Goal: Task Accomplishment & Management: Use online tool/utility

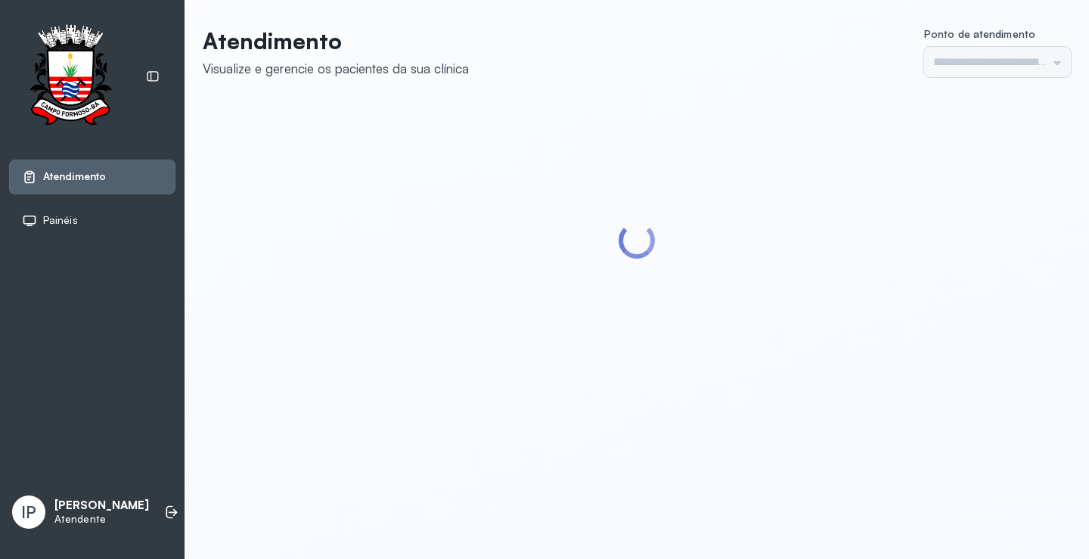
type input "*********"
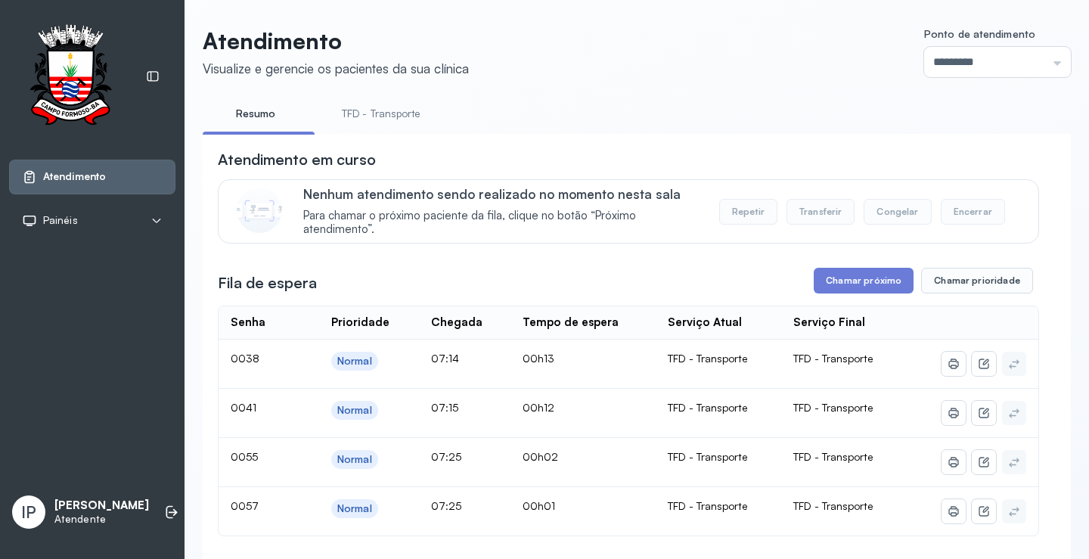
click at [356, 113] on link "TFD - Transporte" at bounding box center [381, 113] width 109 height 25
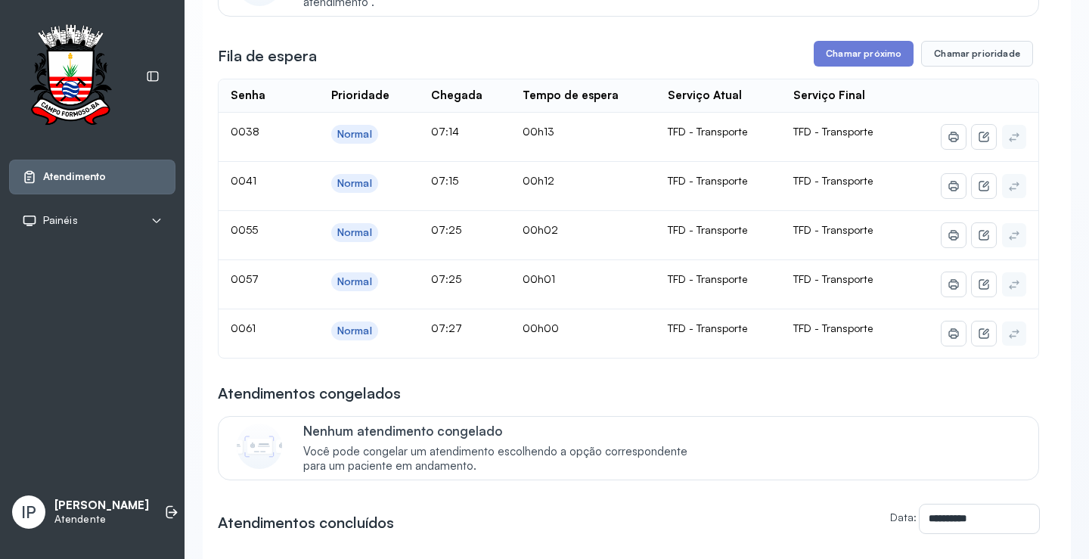
scroll to position [76, 0]
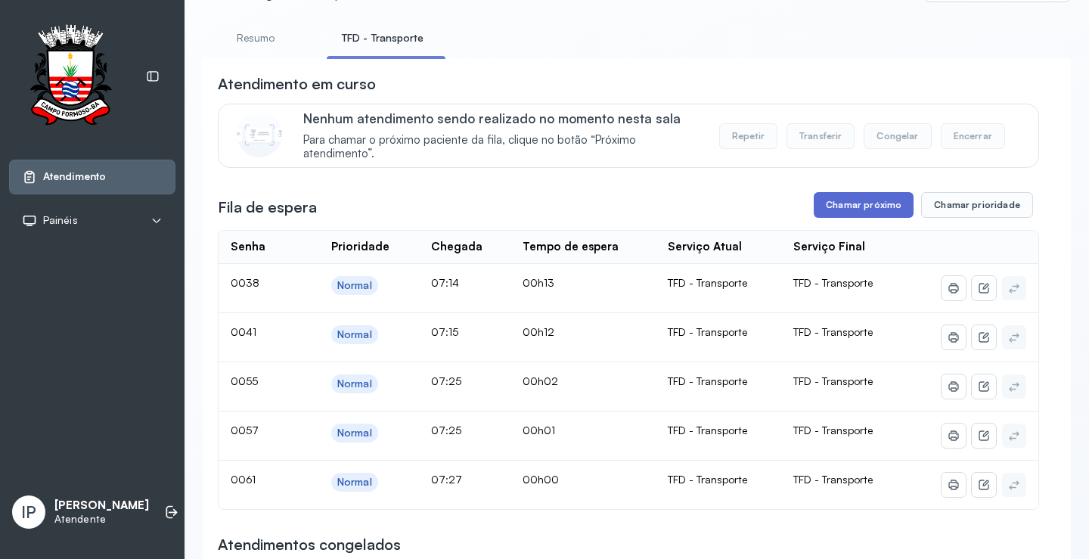
click at [861, 208] on button "Chamar próximo" at bounding box center [864, 205] width 100 height 26
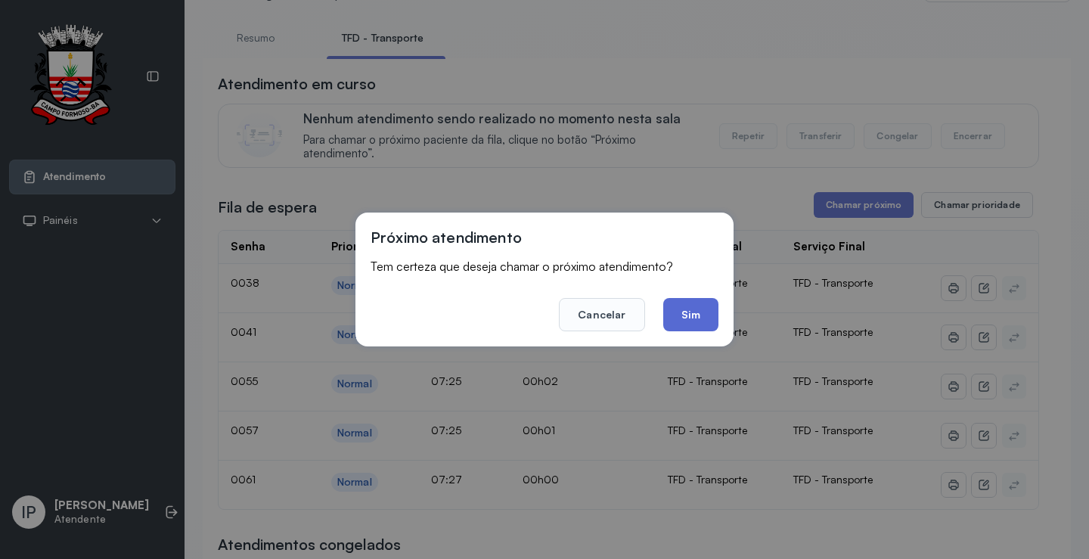
click at [700, 308] on button "Sim" at bounding box center [690, 314] width 55 height 33
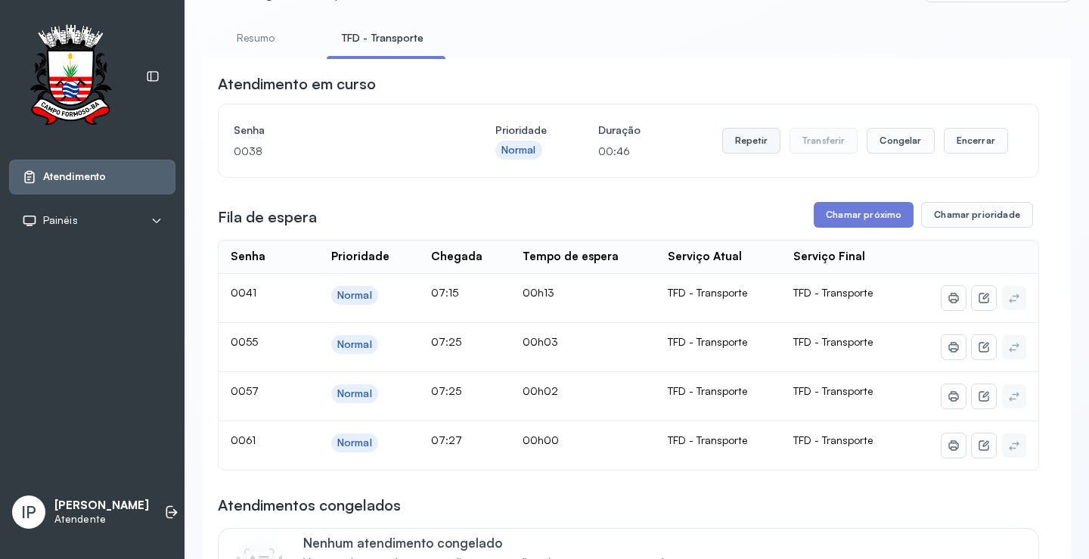
click at [762, 147] on button "Repetir" at bounding box center [751, 141] width 58 height 26
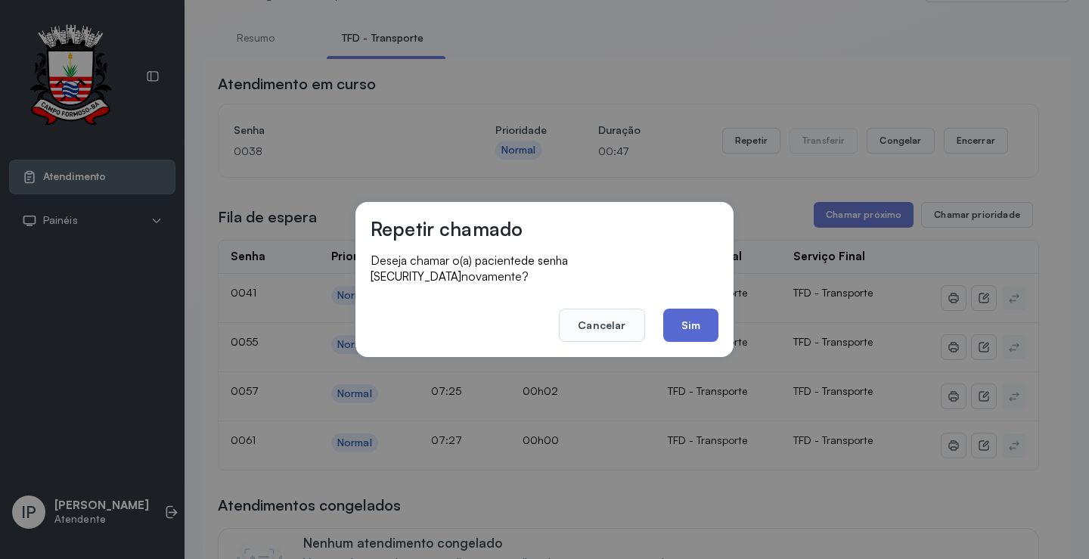
click at [691, 315] on button "Sim" at bounding box center [690, 325] width 55 height 33
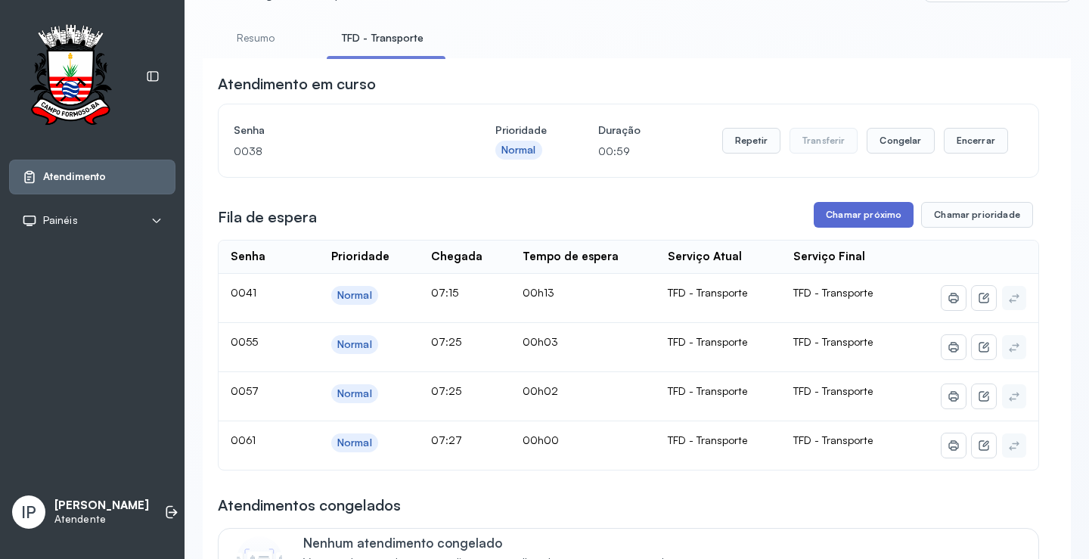
click at [851, 224] on button "Chamar próximo" at bounding box center [864, 215] width 100 height 26
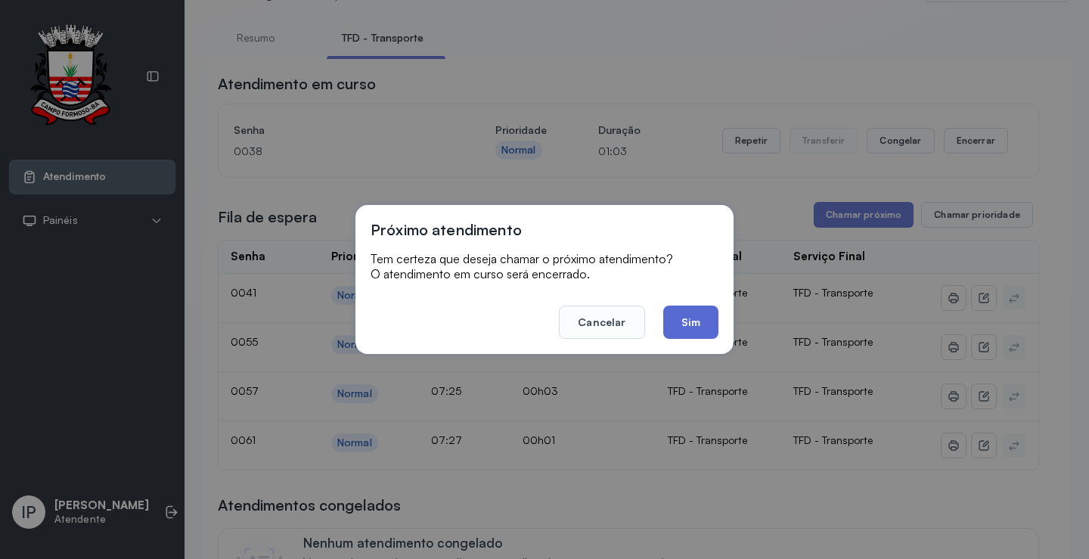
click at [680, 323] on button "Sim" at bounding box center [690, 322] width 55 height 33
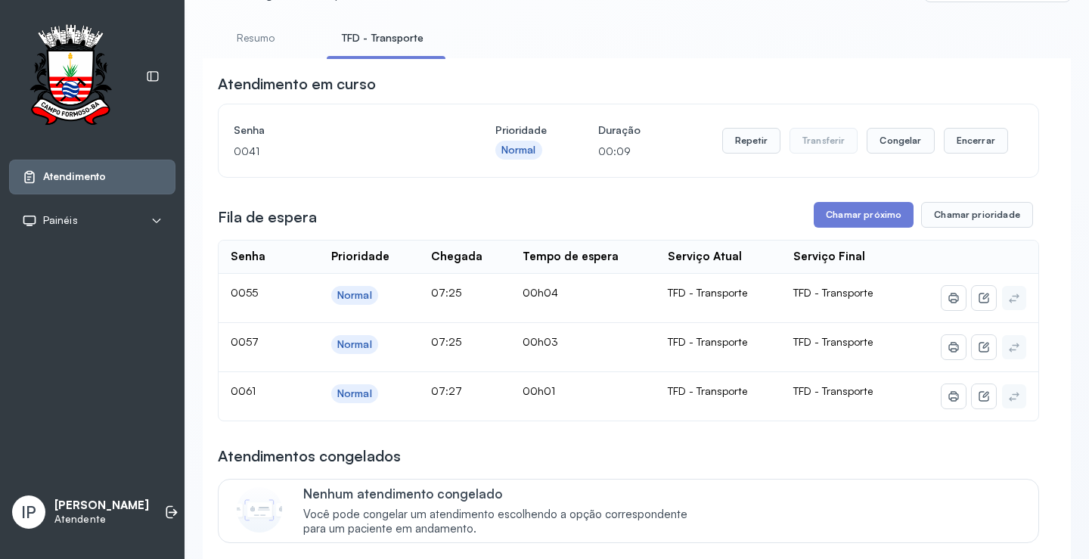
click at [732, 131] on div "Repetir Transferir Congelar Encerrar" at bounding box center [865, 141] width 286 height 42
click at [733, 144] on button "Repetir" at bounding box center [751, 141] width 58 height 26
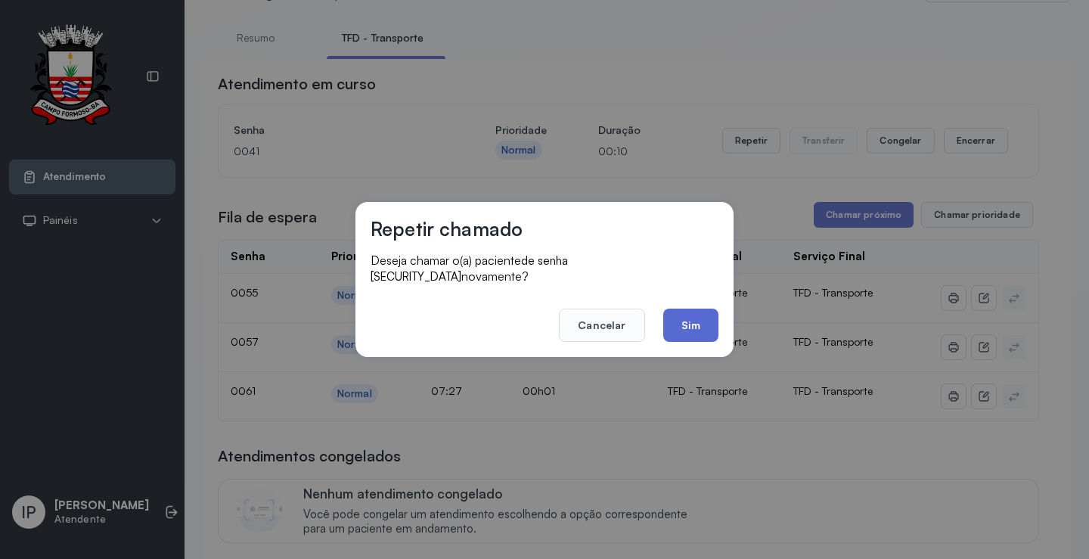
click at [691, 321] on button "Sim" at bounding box center [690, 325] width 55 height 33
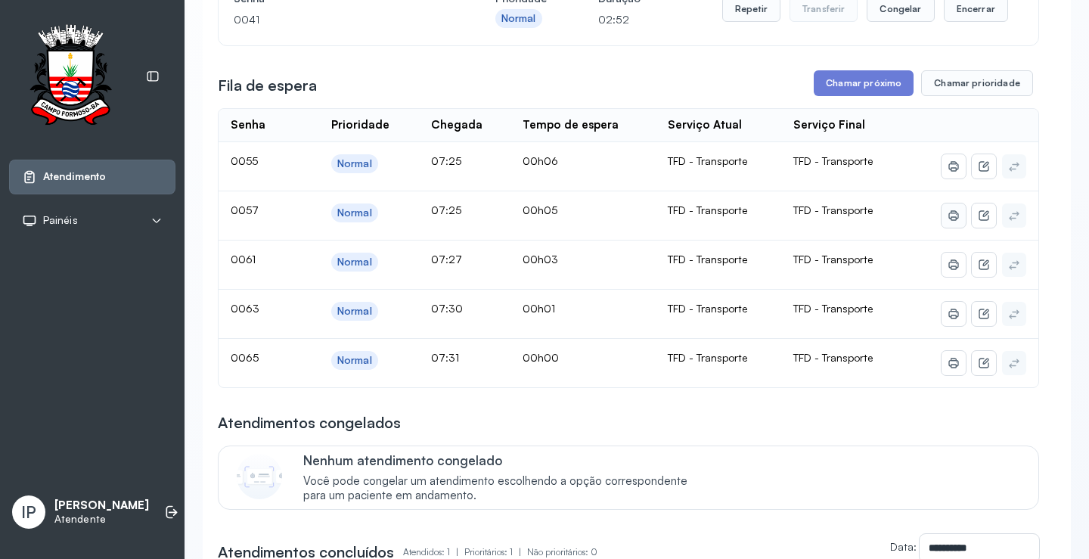
scroll to position [227, 0]
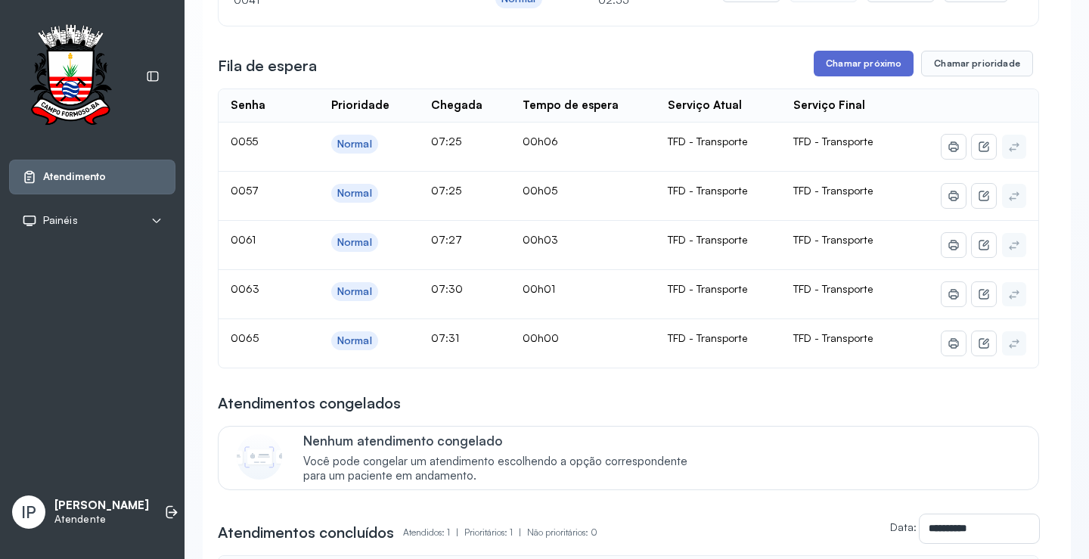
click at [862, 69] on button "Chamar próximo" at bounding box center [864, 64] width 100 height 26
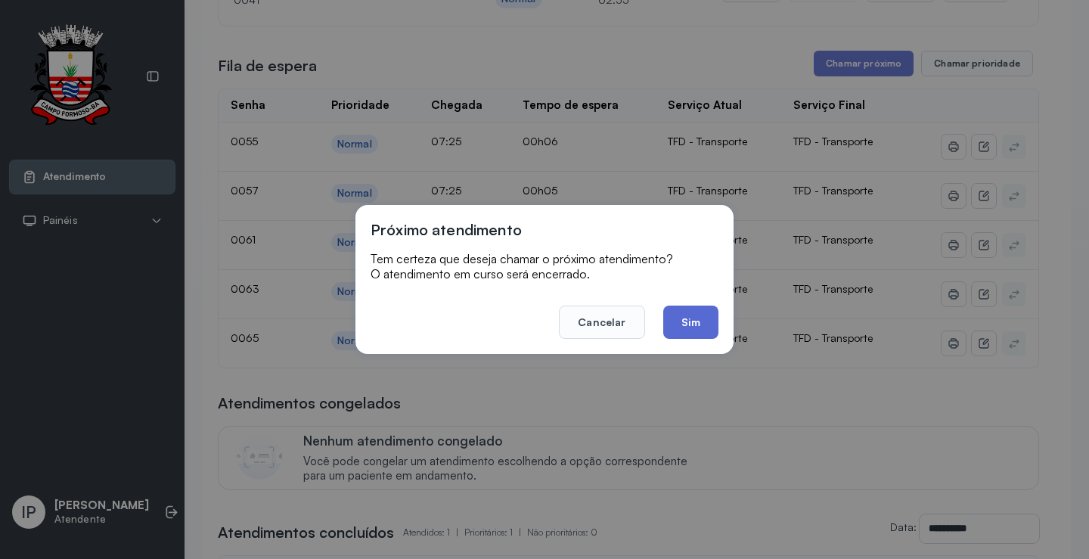
click at [677, 308] on button "Sim" at bounding box center [690, 322] width 55 height 33
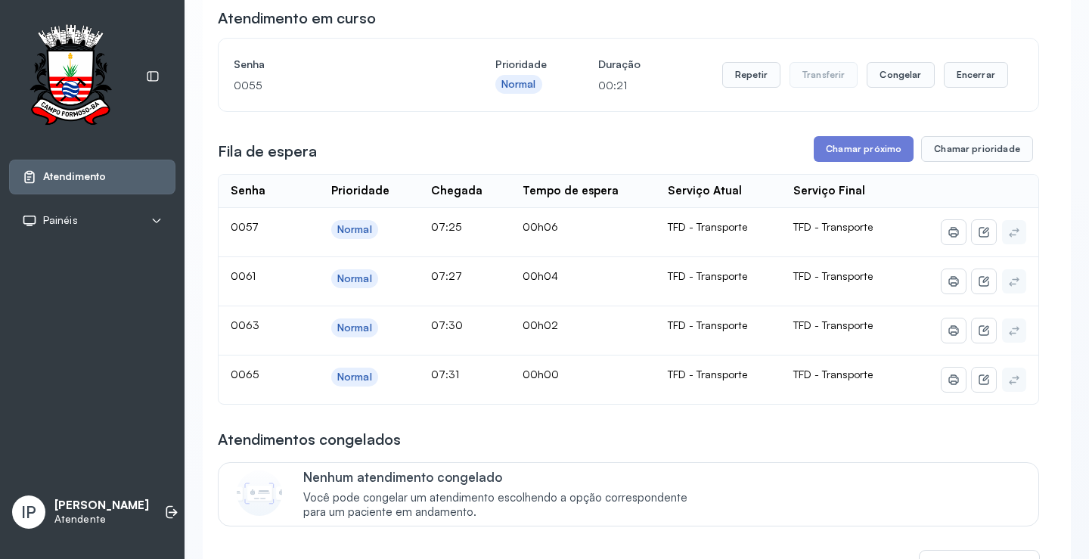
scroll to position [76, 0]
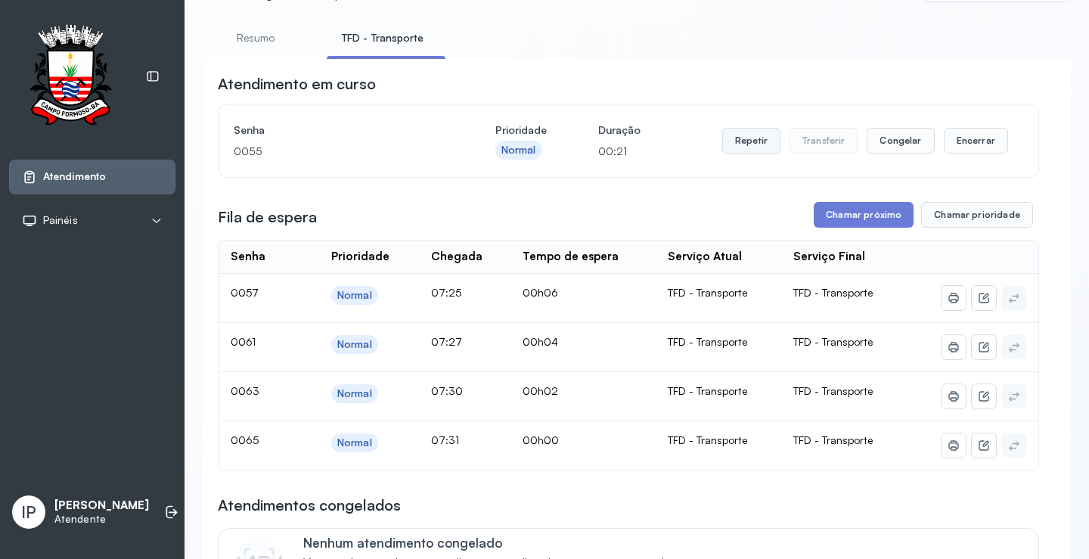
click at [746, 140] on button "Repetir" at bounding box center [751, 141] width 58 height 26
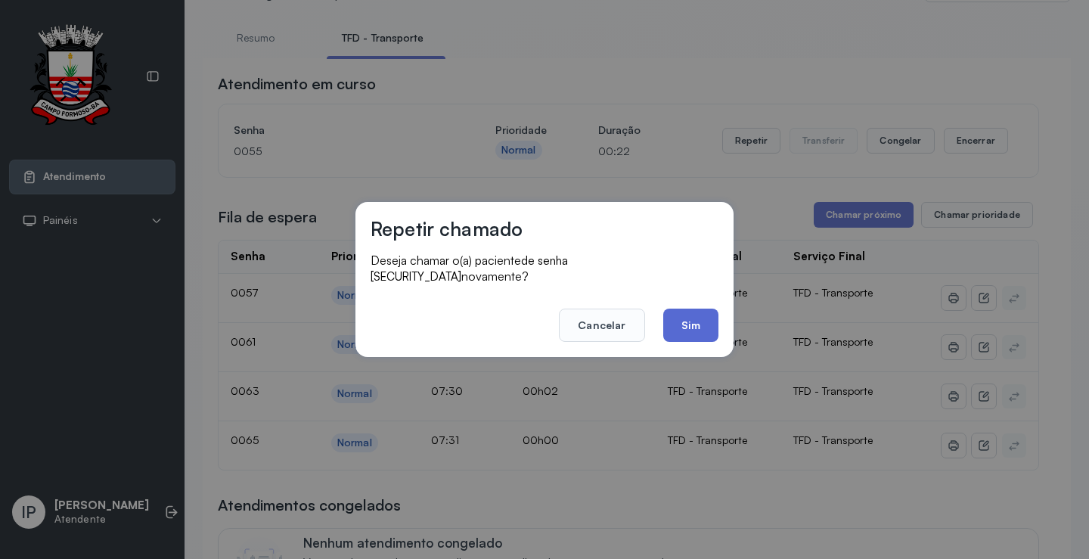
click at [688, 320] on button "Sim" at bounding box center [690, 325] width 55 height 33
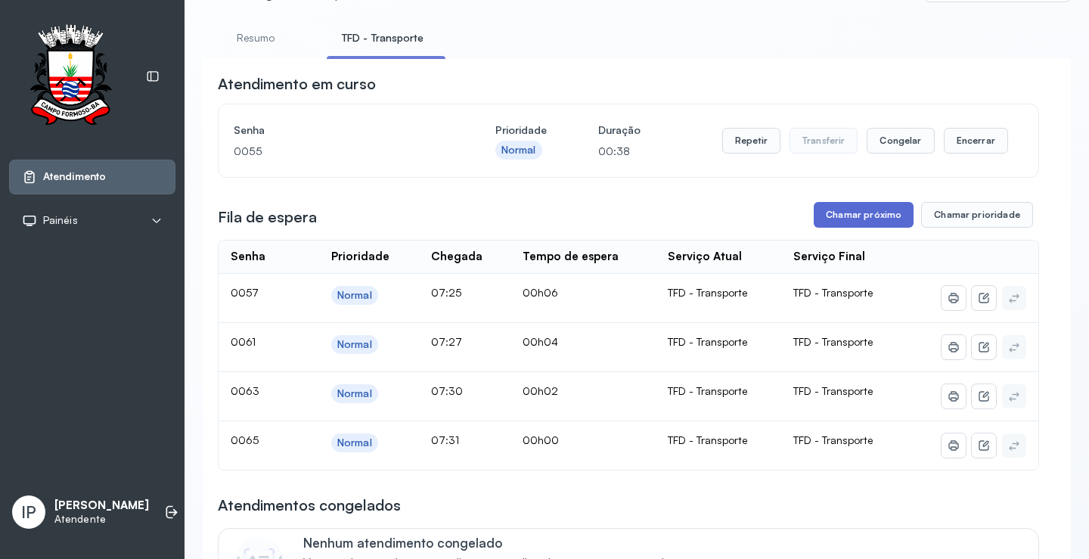
click at [860, 219] on button "Chamar próximo" at bounding box center [864, 215] width 100 height 26
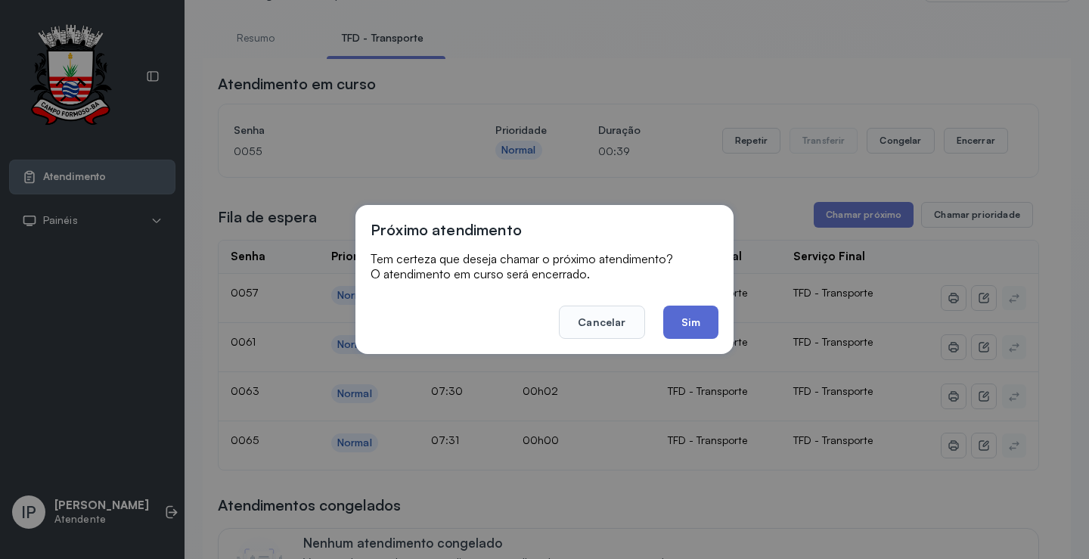
click at [697, 317] on button "Sim" at bounding box center [690, 322] width 55 height 33
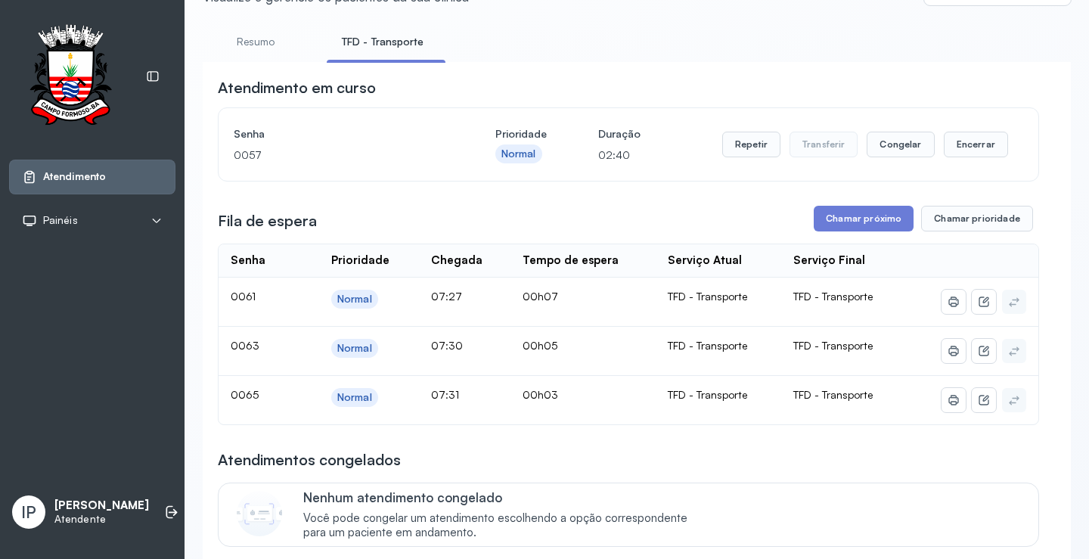
scroll to position [0, 0]
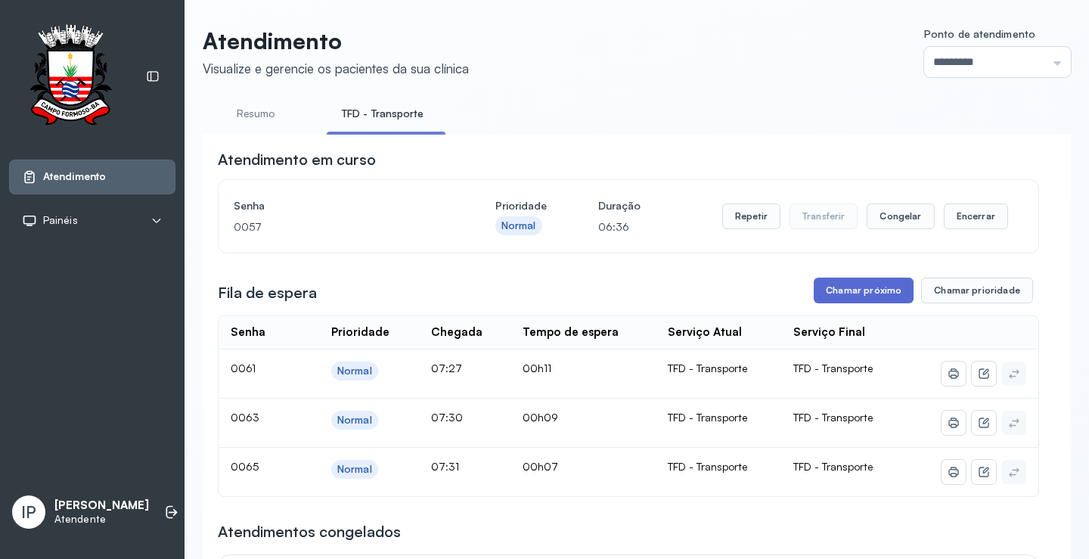
click at [853, 288] on button "Chamar próximo" at bounding box center [864, 291] width 100 height 26
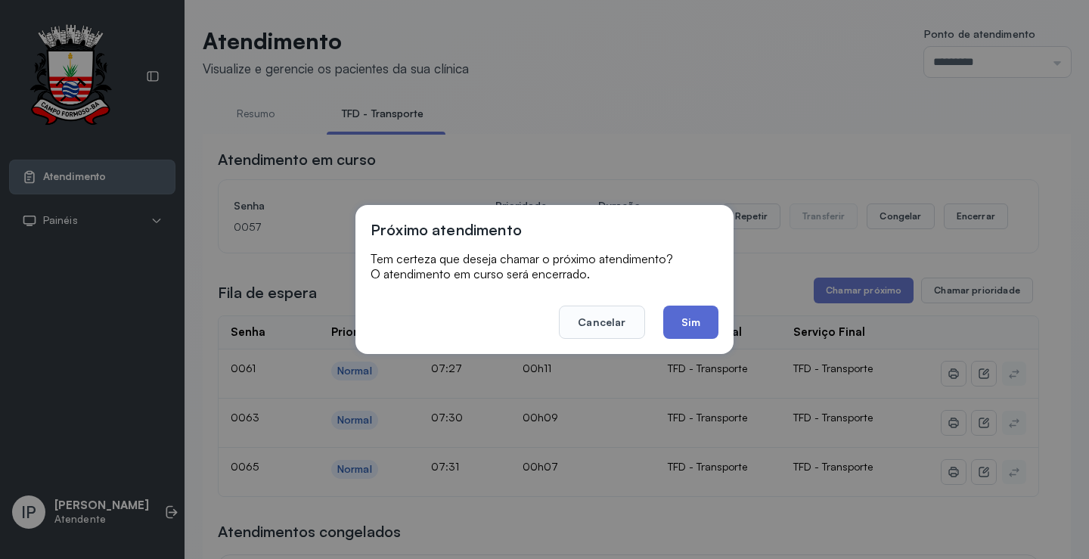
click at [685, 317] on button "Sim" at bounding box center [690, 322] width 55 height 33
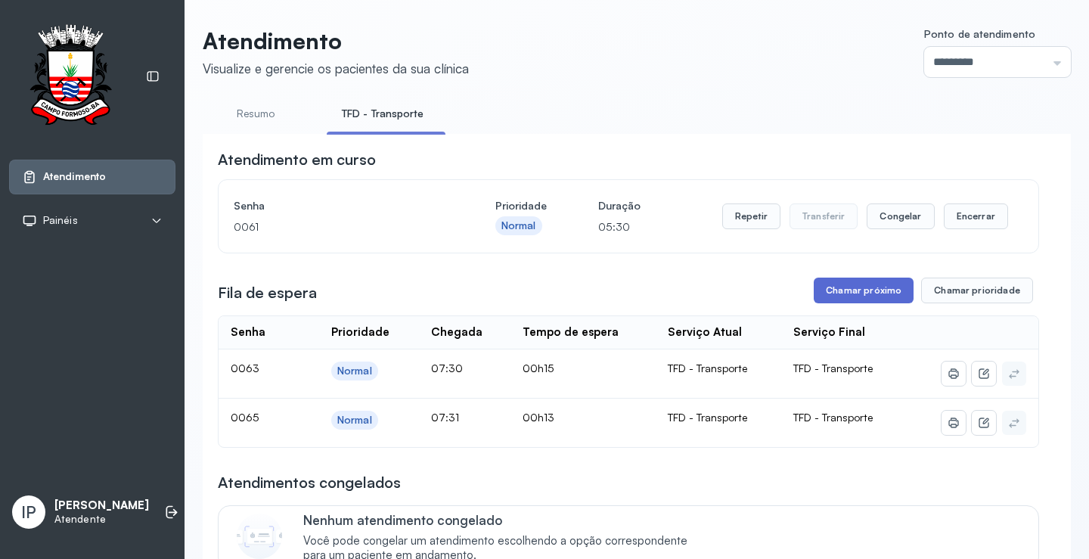
click at [856, 287] on button "Chamar próximo" at bounding box center [864, 291] width 100 height 26
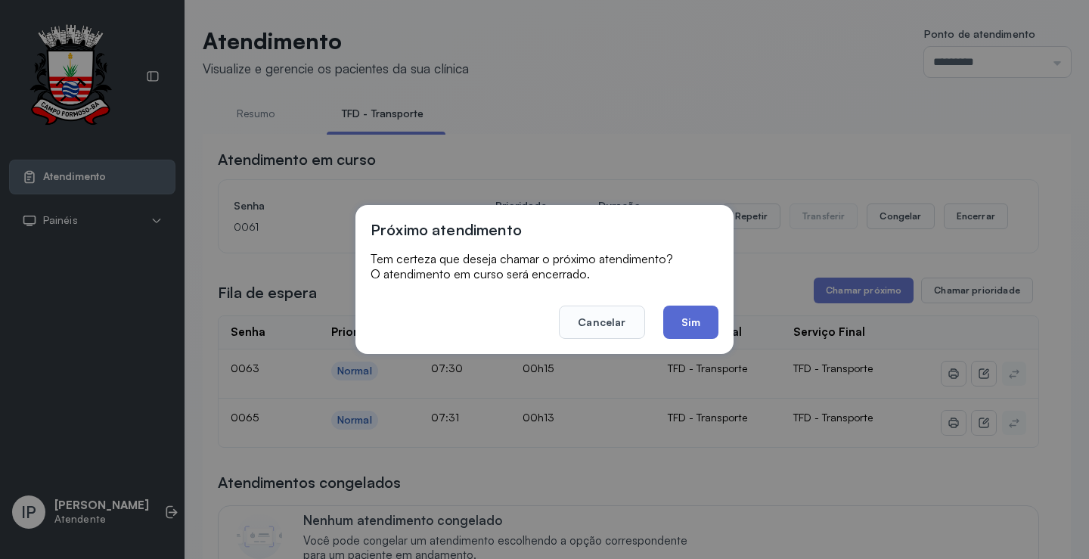
click at [678, 315] on button "Sim" at bounding box center [690, 322] width 55 height 33
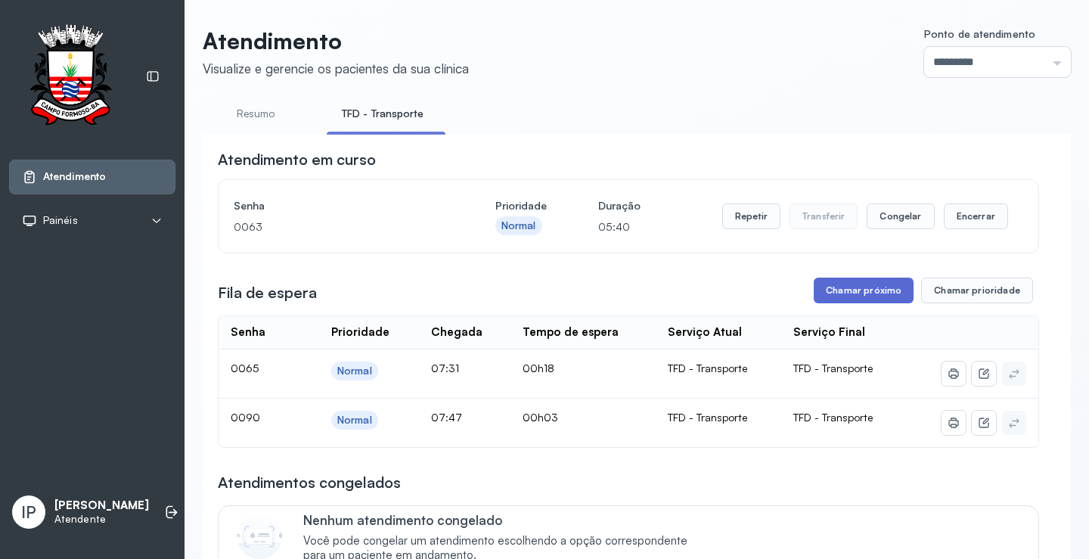
click at [850, 290] on button "Chamar próximo" at bounding box center [864, 291] width 100 height 26
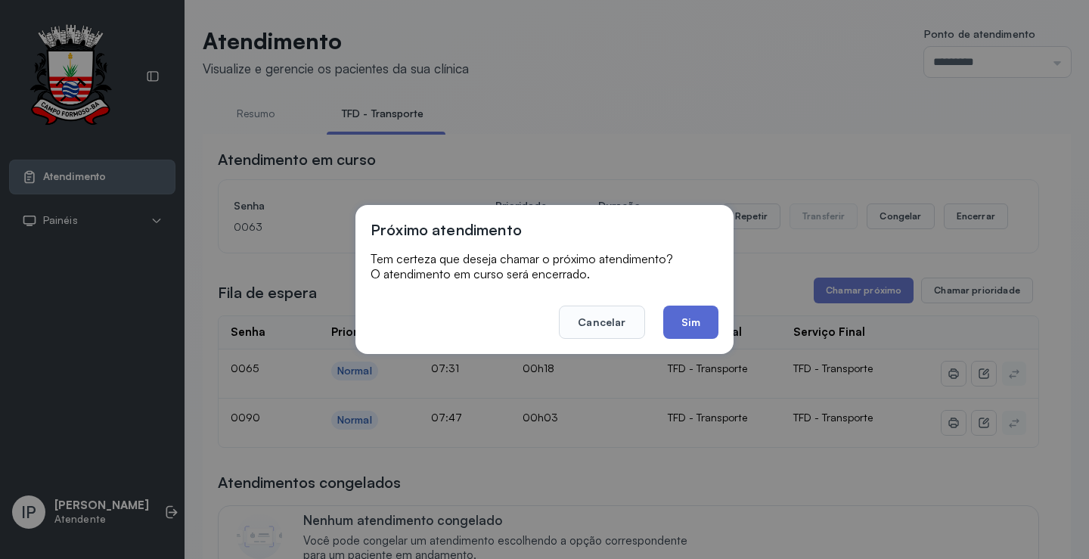
click at [668, 319] on button "Sim" at bounding box center [690, 322] width 55 height 33
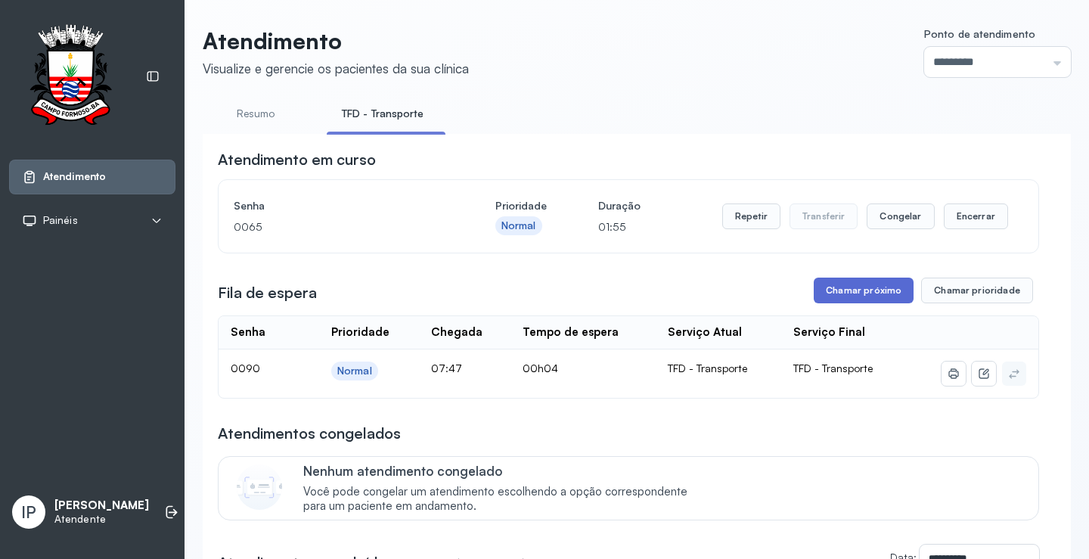
click at [892, 288] on button "Chamar próximo" at bounding box center [864, 291] width 100 height 26
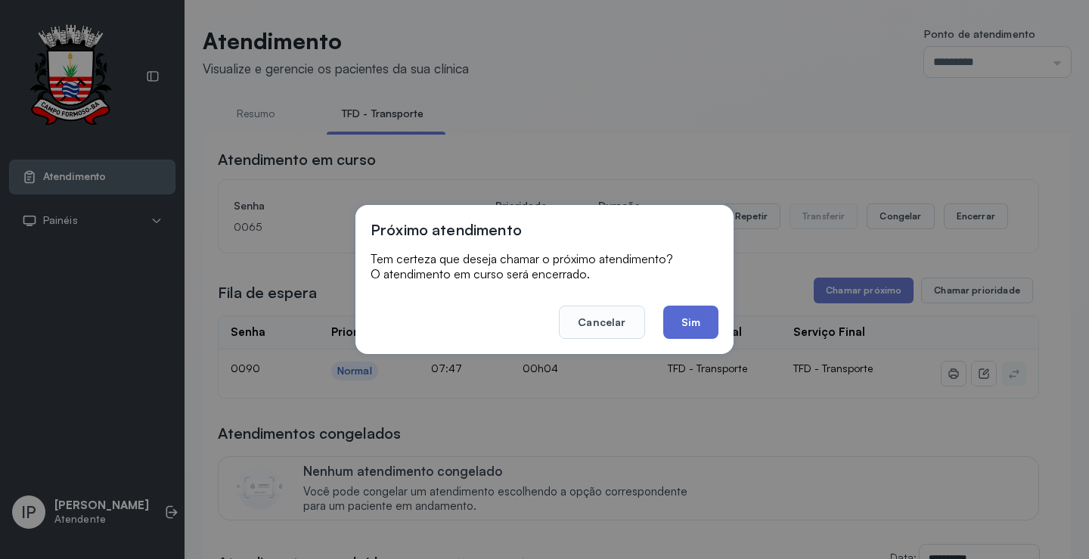
click at [700, 311] on button "Sim" at bounding box center [690, 322] width 55 height 33
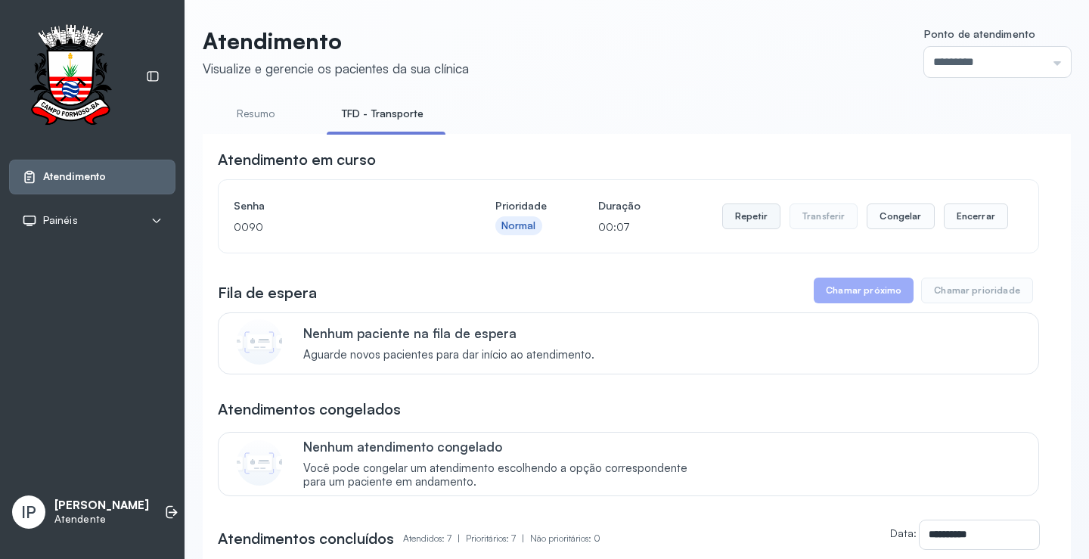
click at [748, 214] on button "Repetir" at bounding box center [751, 216] width 58 height 26
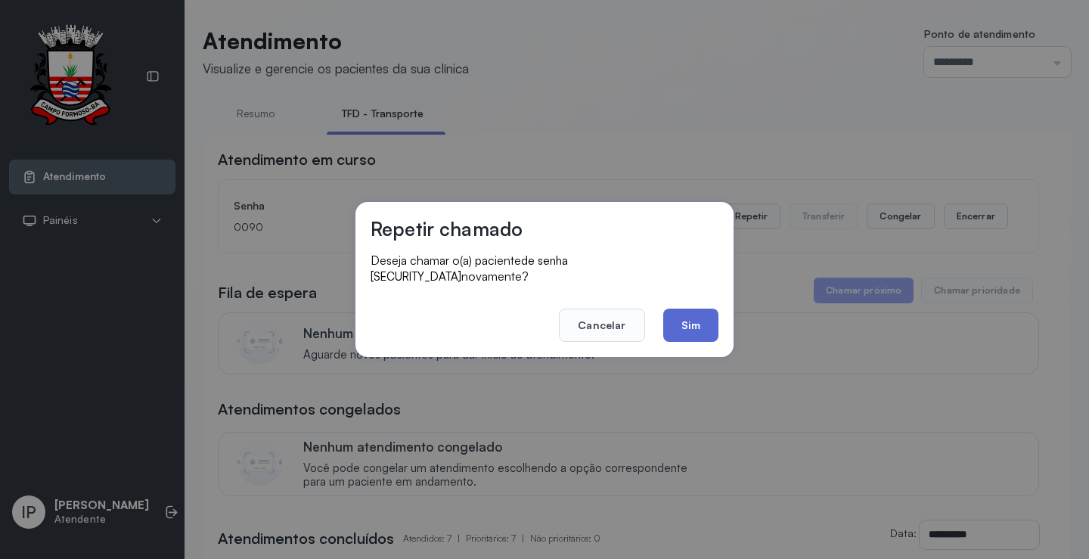
click at [707, 309] on button "Sim" at bounding box center [690, 325] width 55 height 33
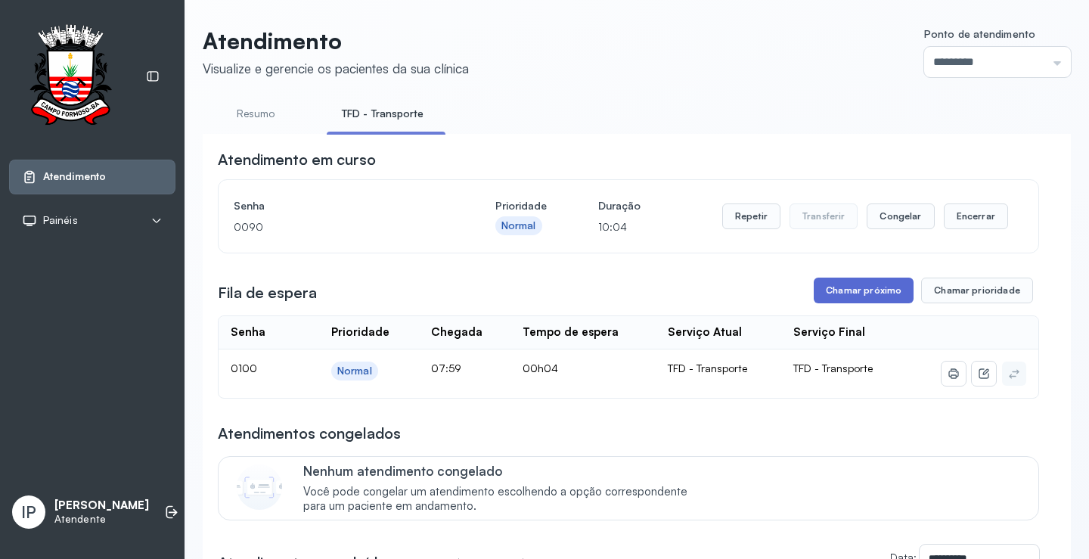
click at [832, 293] on button "Chamar próximo" at bounding box center [864, 291] width 100 height 26
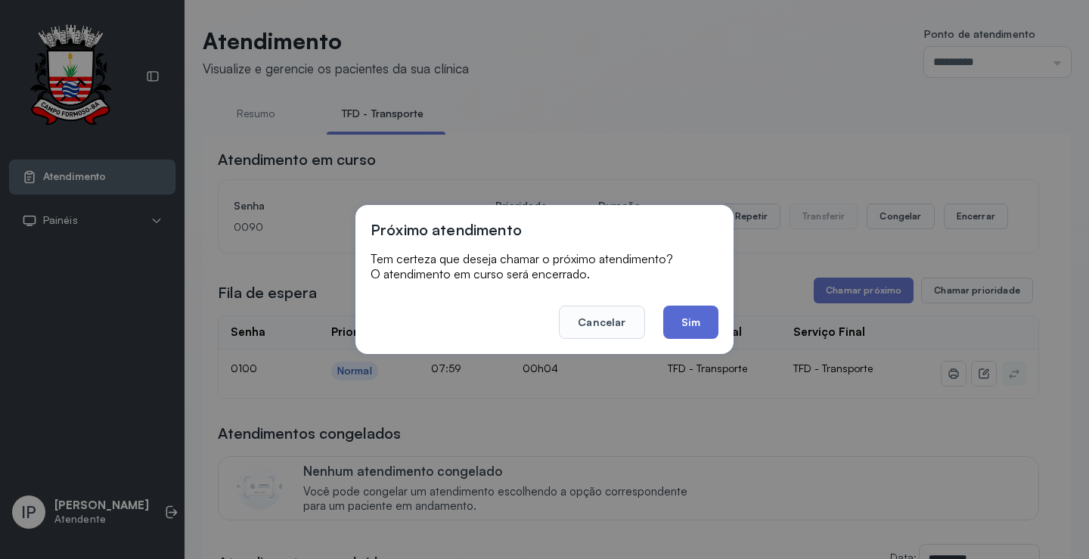
click at [679, 334] on button "Sim" at bounding box center [690, 322] width 55 height 33
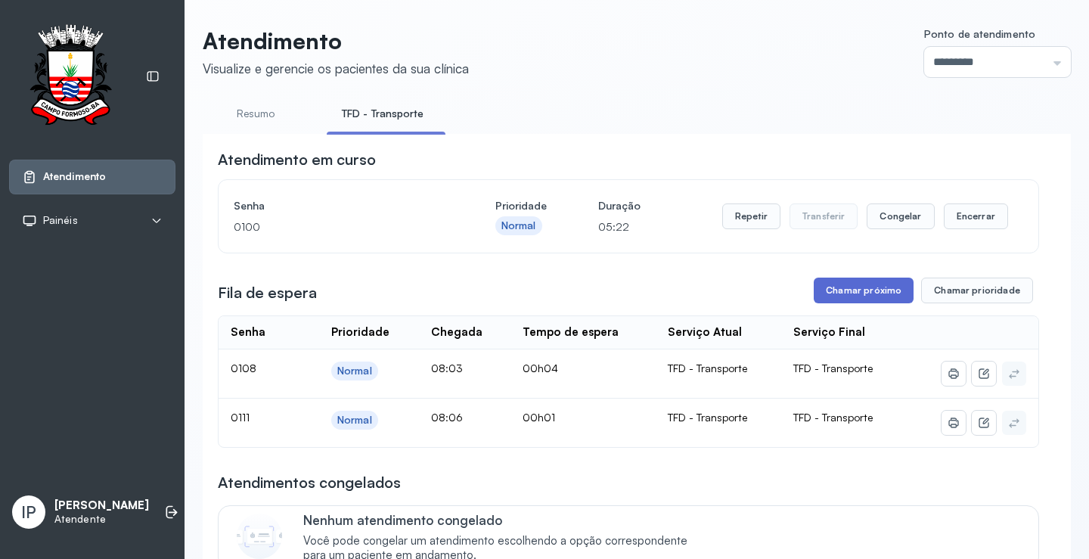
click at [853, 292] on button "Chamar próximo" at bounding box center [864, 291] width 100 height 26
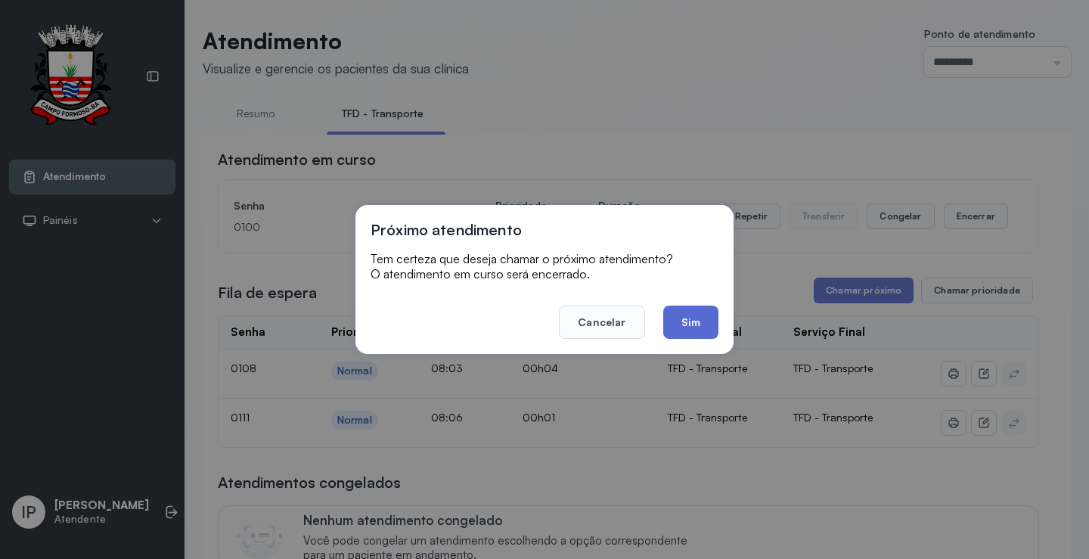
click at [691, 322] on button "Sim" at bounding box center [690, 322] width 55 height 33
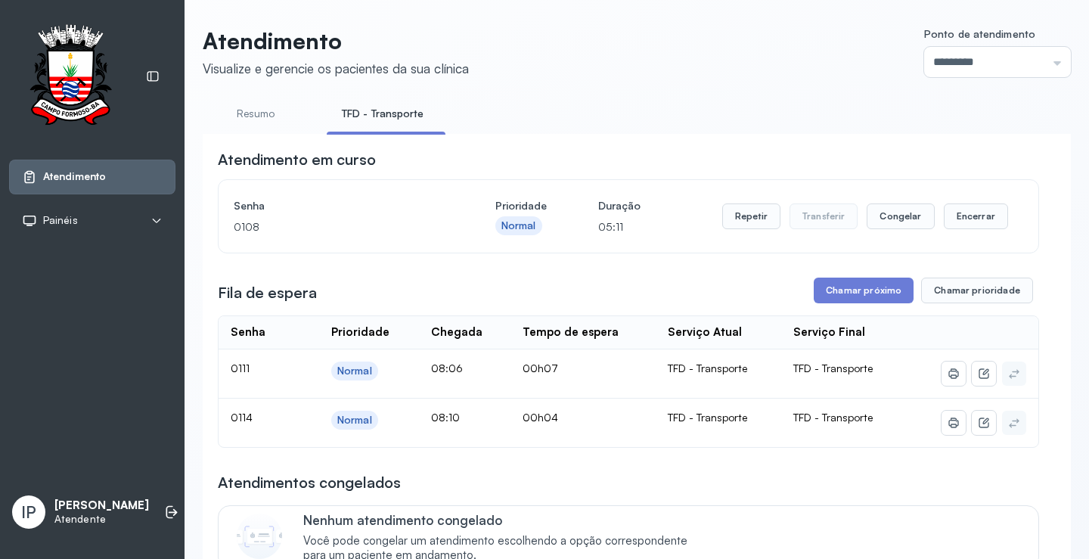
click at [836, 288] on button "Chamar próximo" at bounding box center [864, 291] width 100 height 26
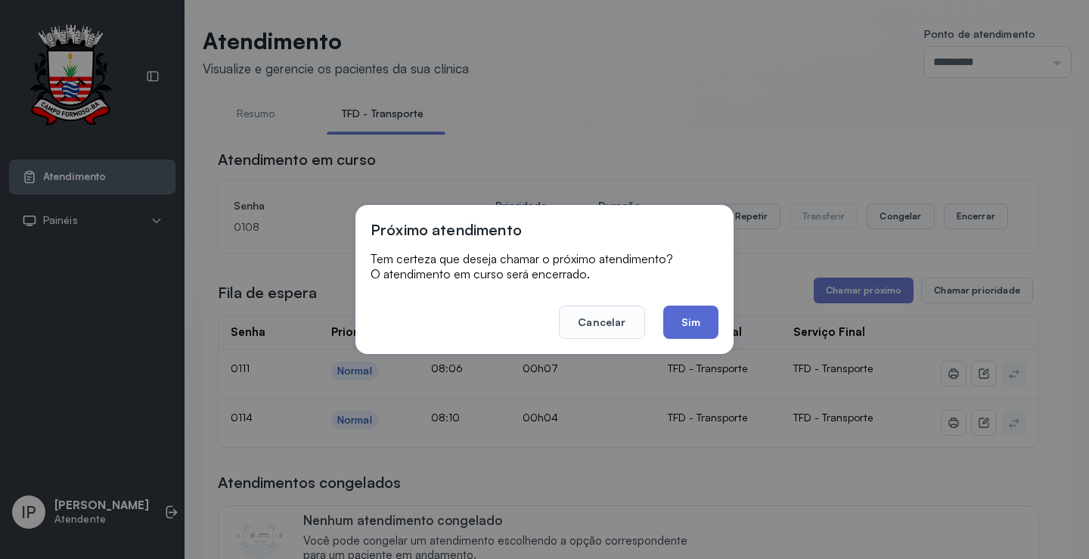
click at [700, 321] on button "Sim" at bounding box center [690, 322] width 55 height 33
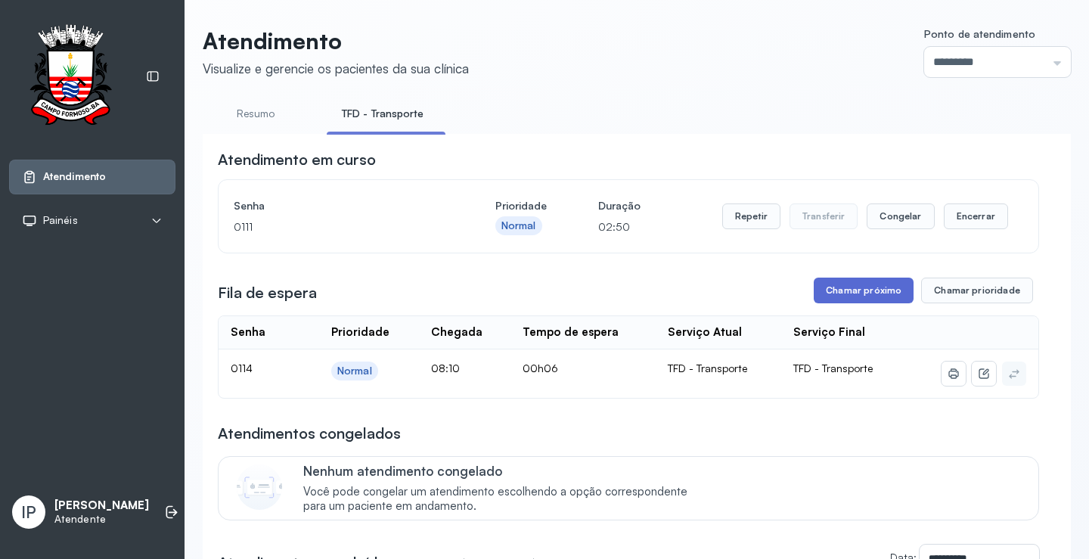
click at [855, 297] on button "Chamar próximo" at bounding box center [864, 291] width 100 height 26
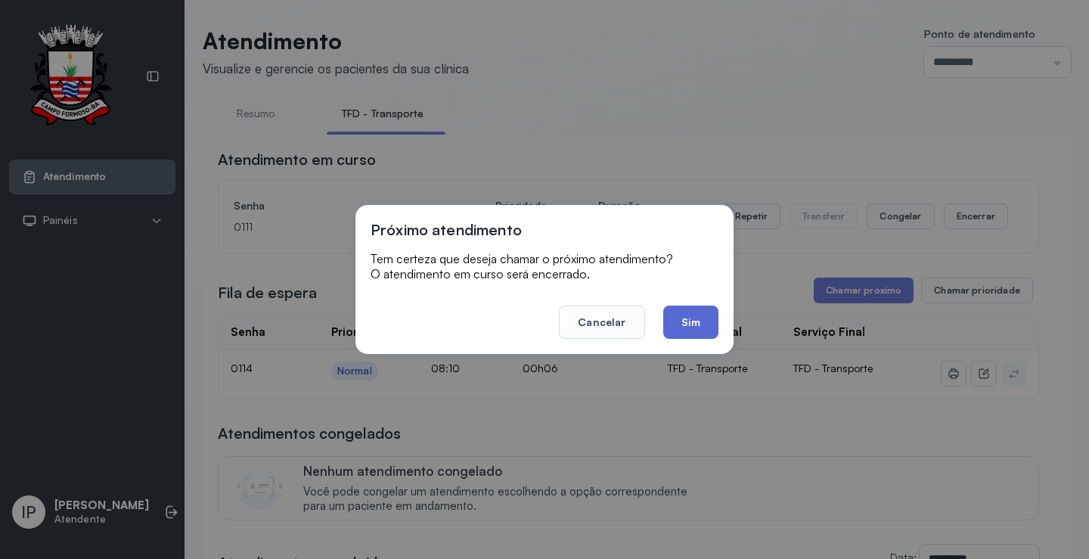
click at [671, 328] on button "Sim" at bounding box center [690, 322] width 55 height 33
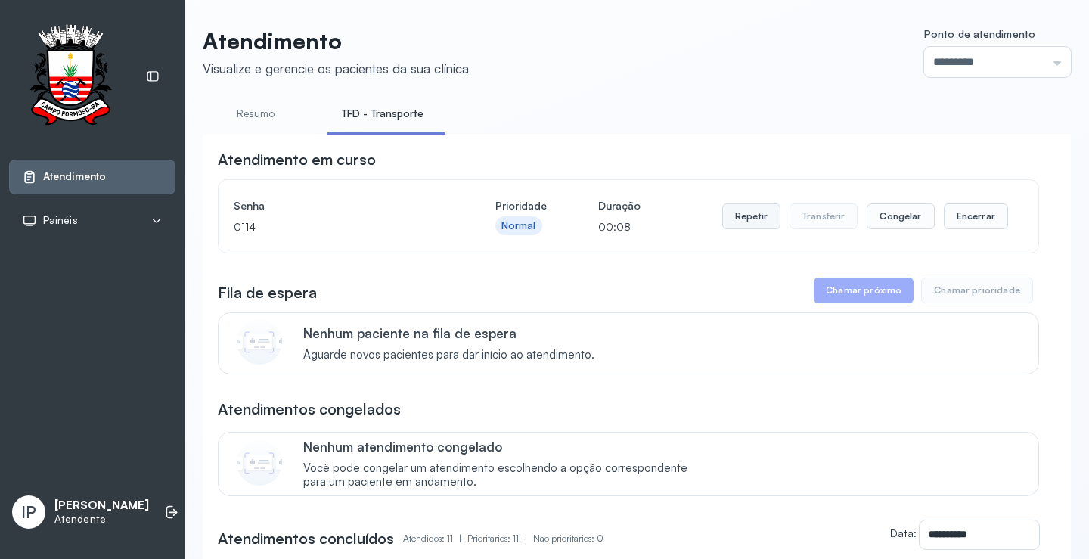
click at [725, 213] on button "Repetir" at bounding box center [751, 216] width 58 height 26
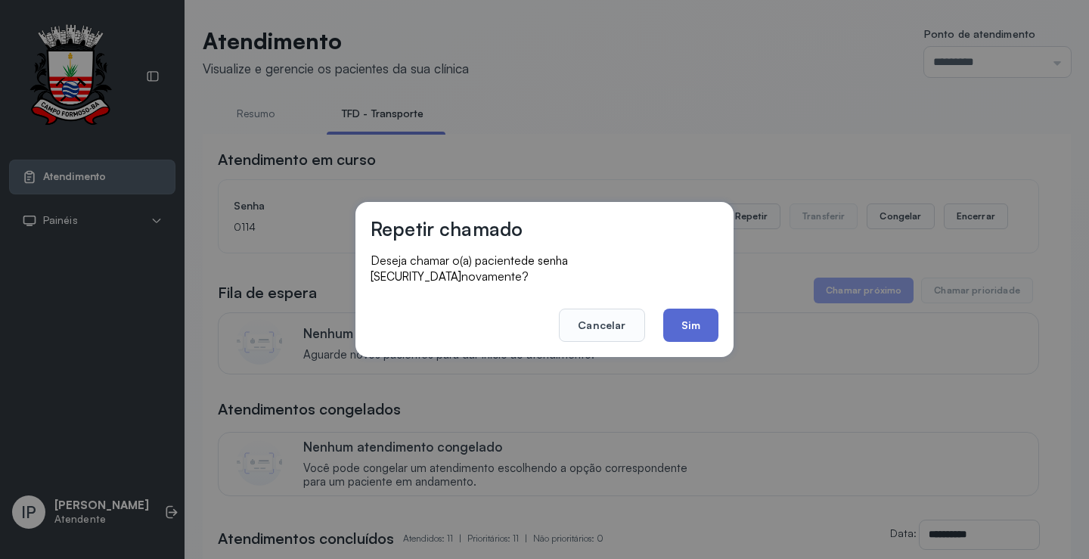
click at [682, 318] on button "Sim" at bounding box center [690, 325] width 55 height 33
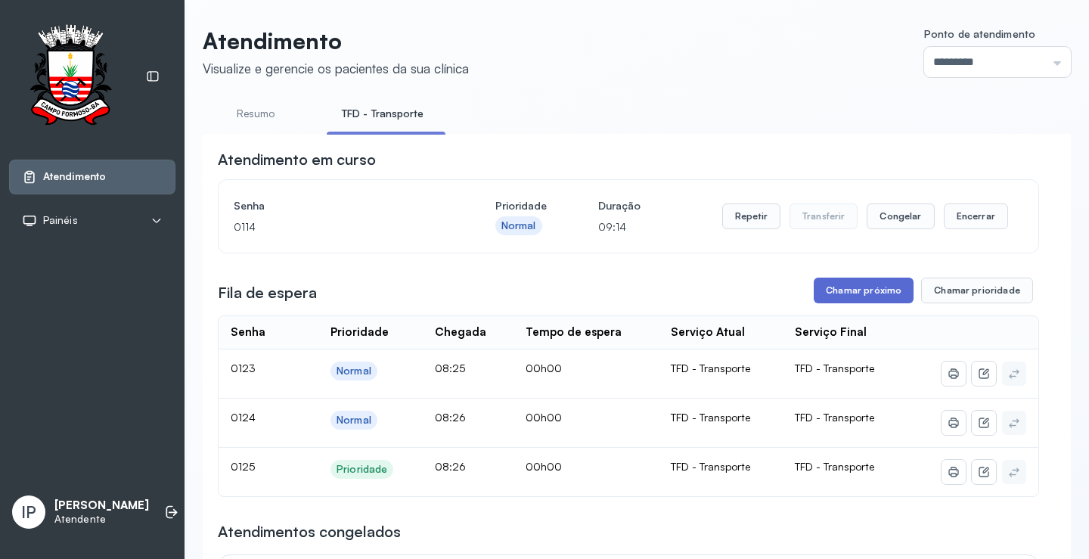
click at [831, 284] on button "Chamar próximo" at bounding box center [864, 291] width 100 height 26
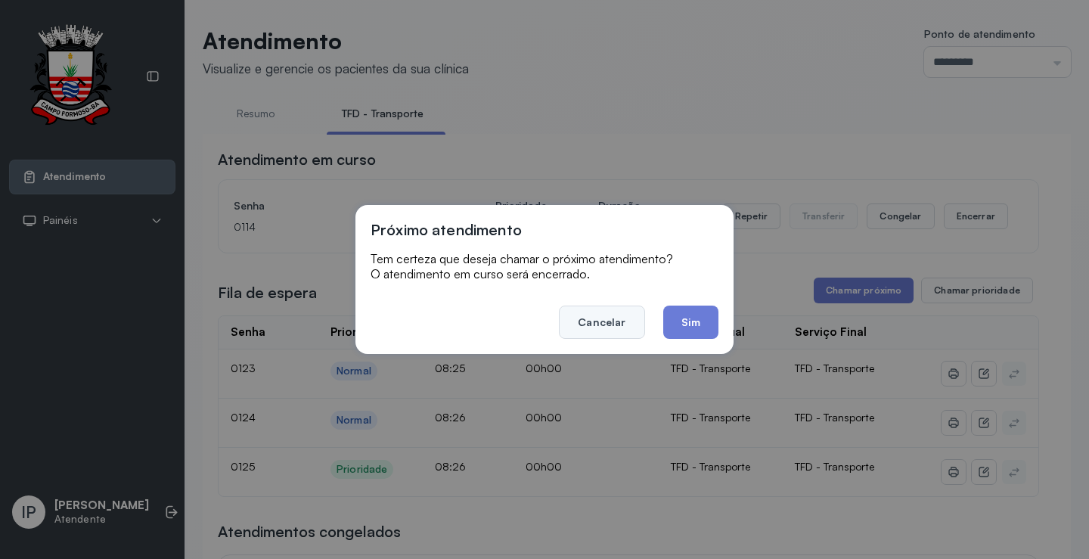
click at [592, 308] on button "Cancelar" at bounding box center [601, 322] width 85 height 33
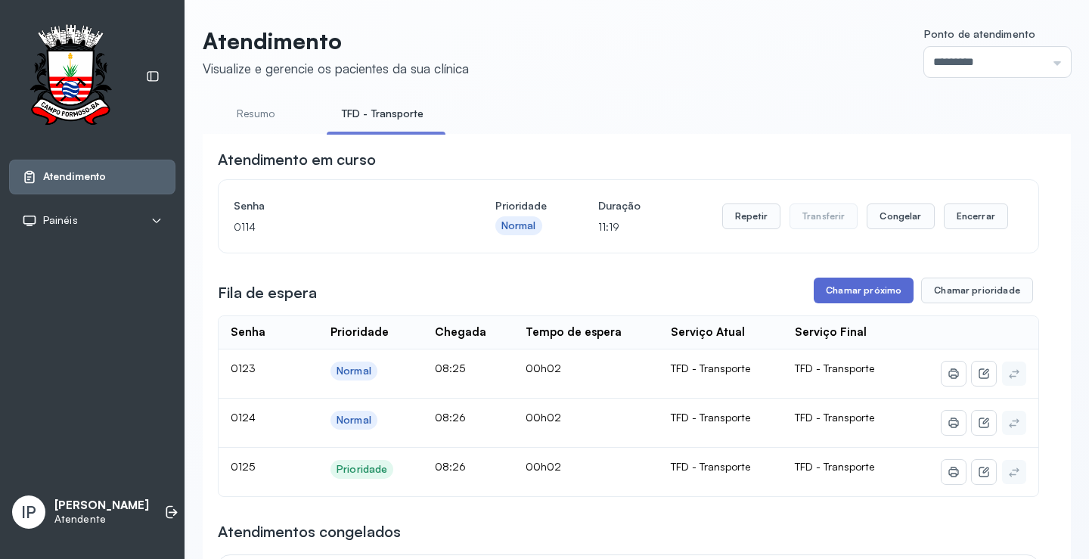
click at [838, 291] on button "Chamar próximo" at bounding box center [864, 291] width 100 height 26
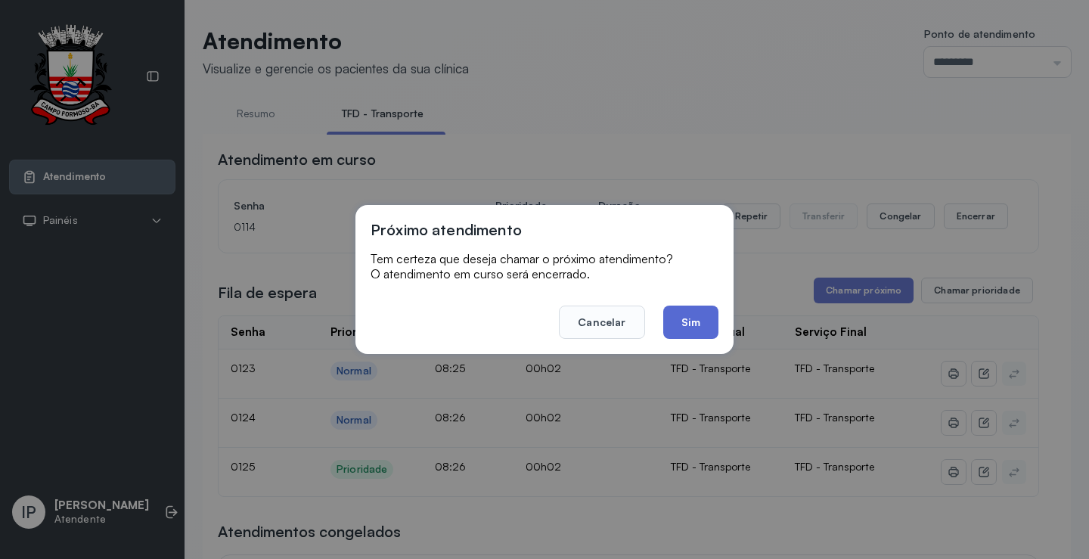
click at [683, 311] on button "Sim" at bounding box center [690, 322] width 55 height 33
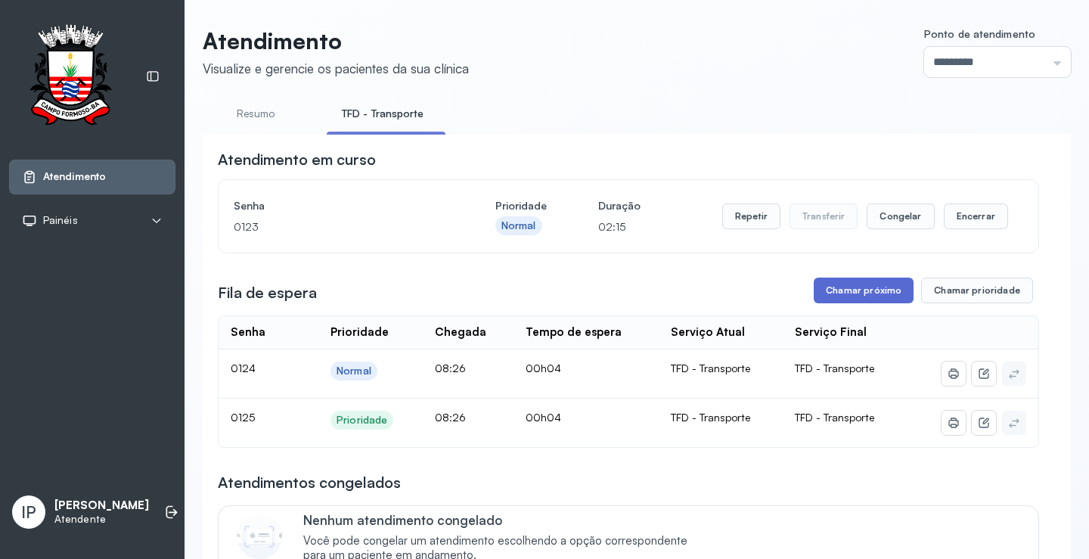
click at [875, 291] on button "Chamar próximo" at bounding box center [864, 291] width 100 height 26
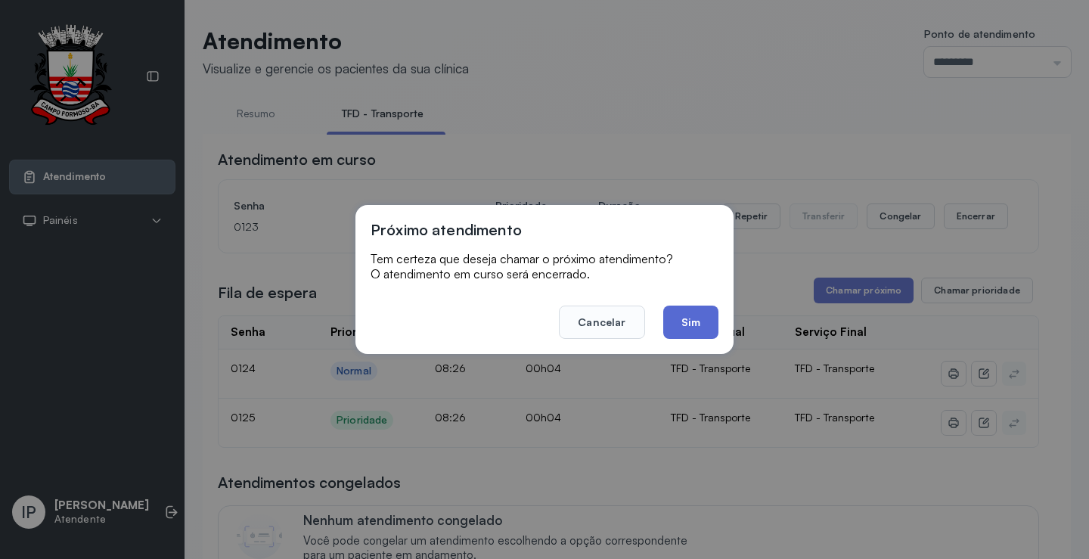
click at [684, 316] on button "Sim" at bounding box center [690, 322] width 55 height 33
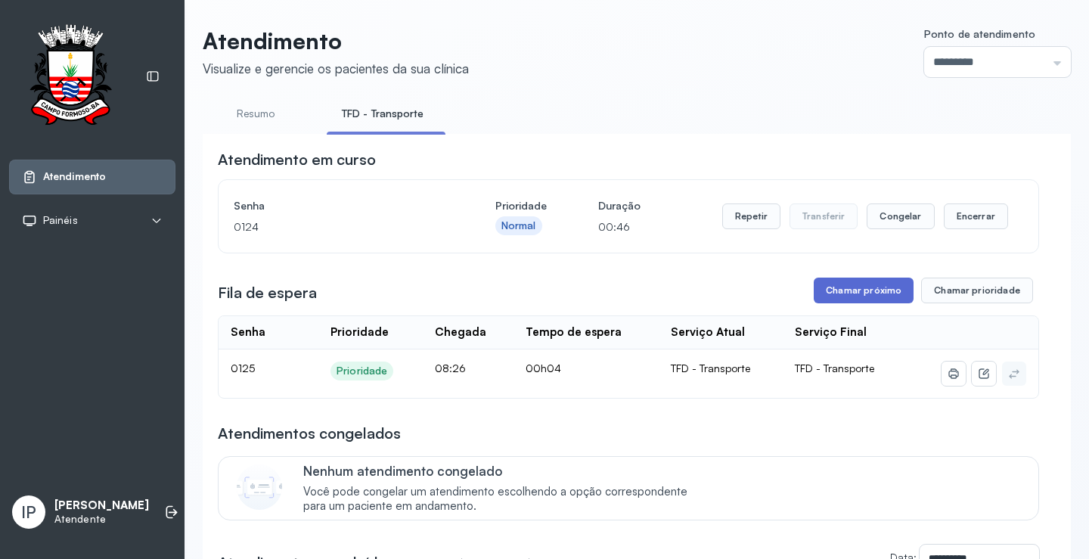
click at [890, 284] on button "Chamar próximo" at bounding box center [864, 291] width 100 height 26
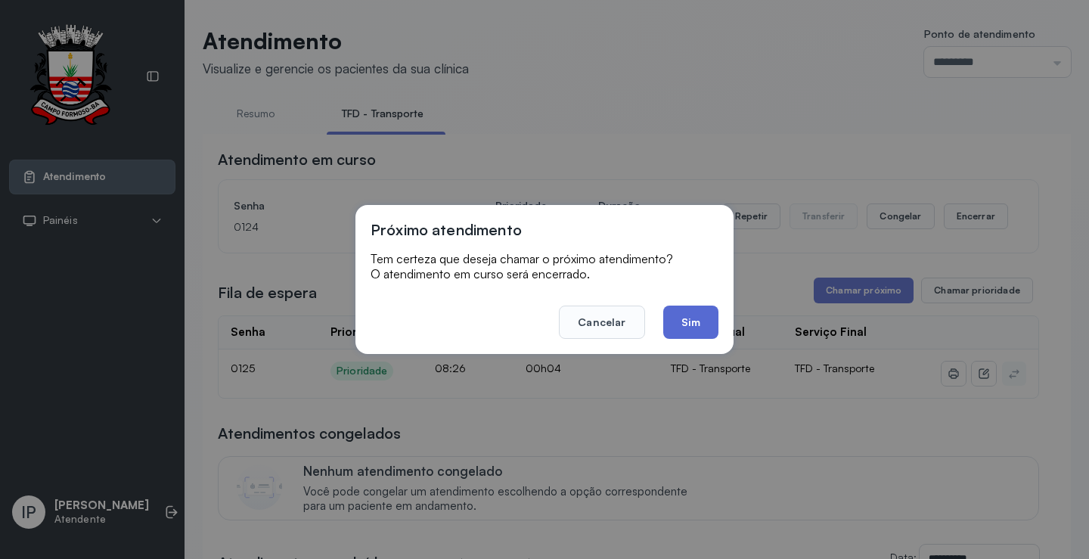
click at [710, 329] on button "Sim" at bounding box center [690, 322] width 55 height 33
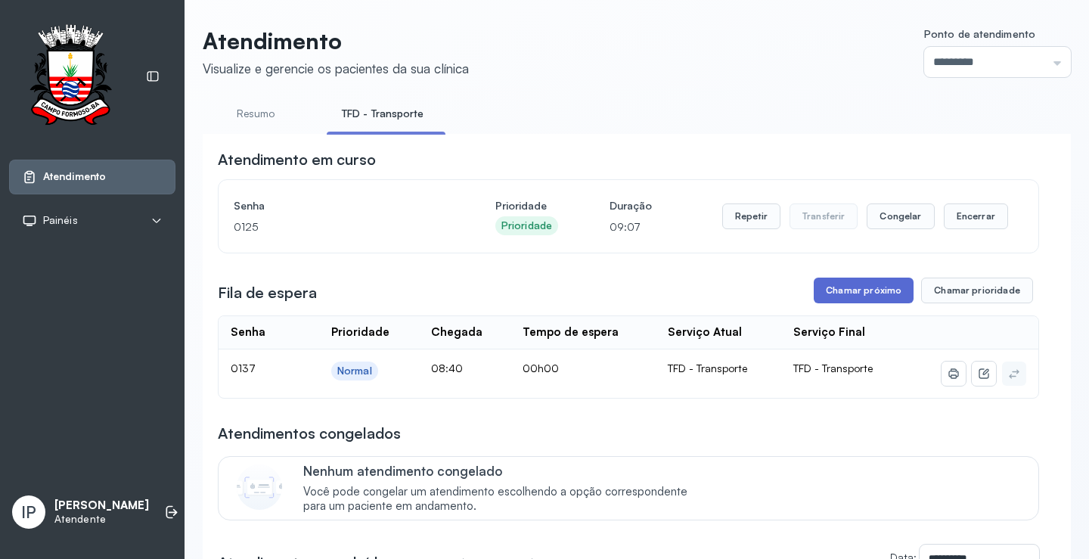
click at [843, 296] on button "Chamar próximo" at bounding box center [864, 291] width 100 height 26
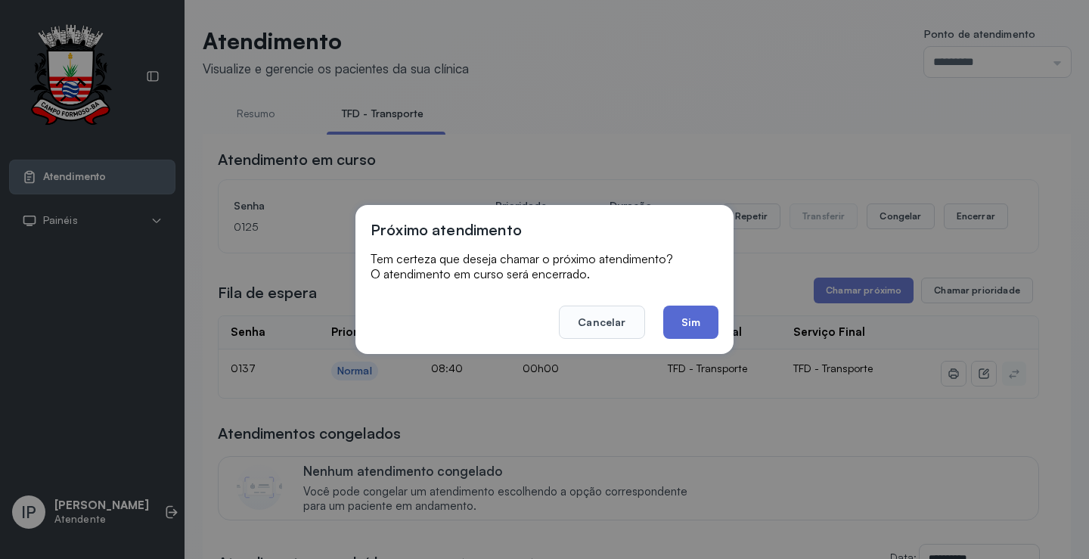
click at [689, 309] on button "Sim" at bounding box center [690, 322] width 55 height 33
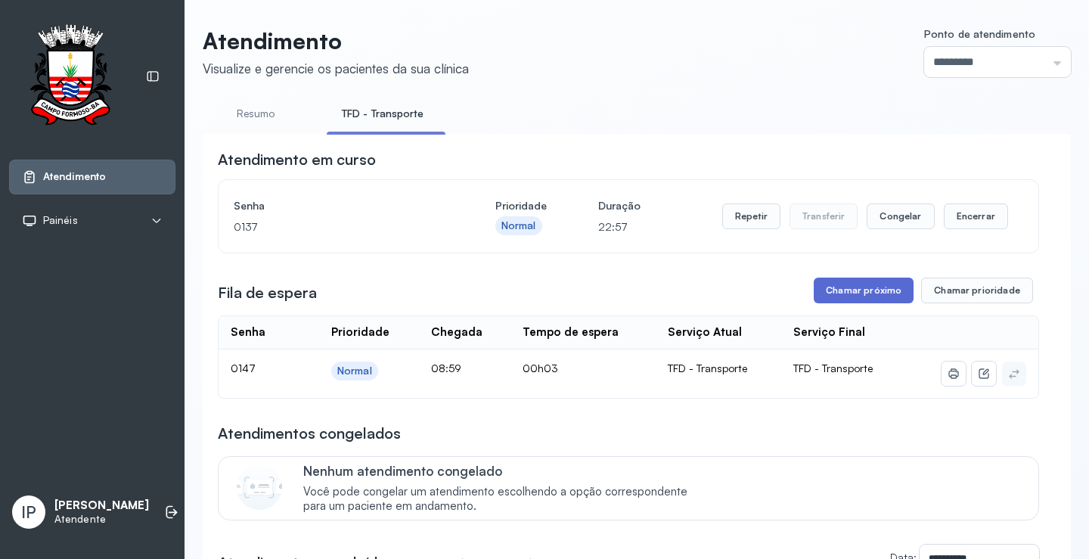
click at [860, 291] on button "Chamar próximo" at bounding box center [864, 291] width 100 height 26
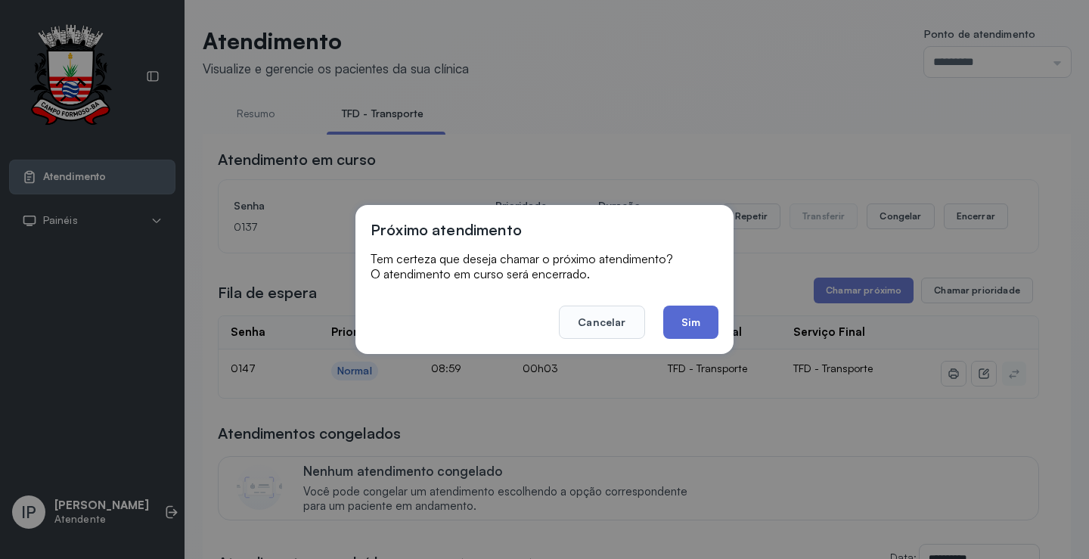
click at [694, 321] on button "Sim" at bounding box center [690, 322] width 55 height 33
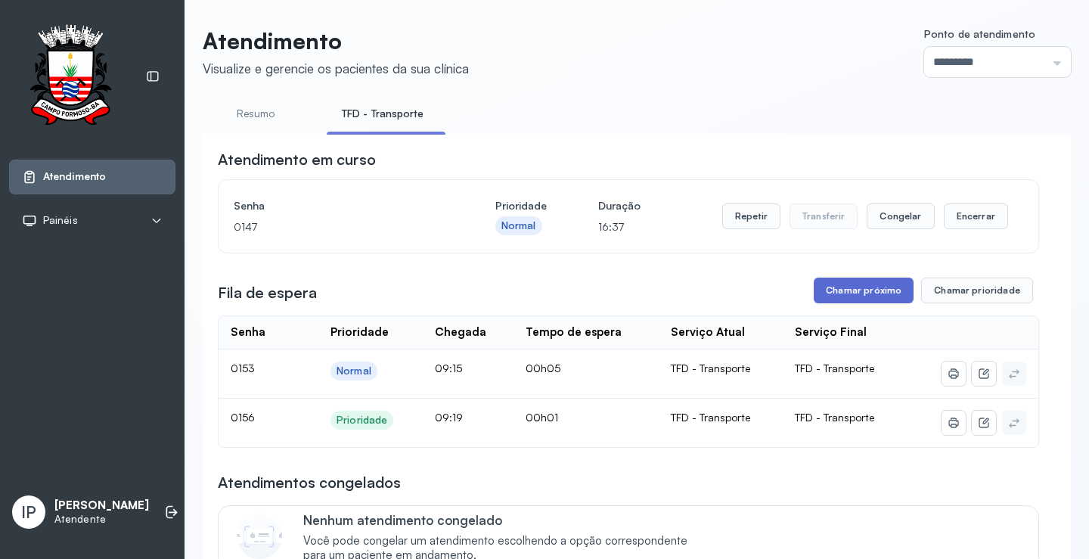
click at [840, 290] on button "Chamar próximo" at bounding box center [864, 291] width 100 height 26
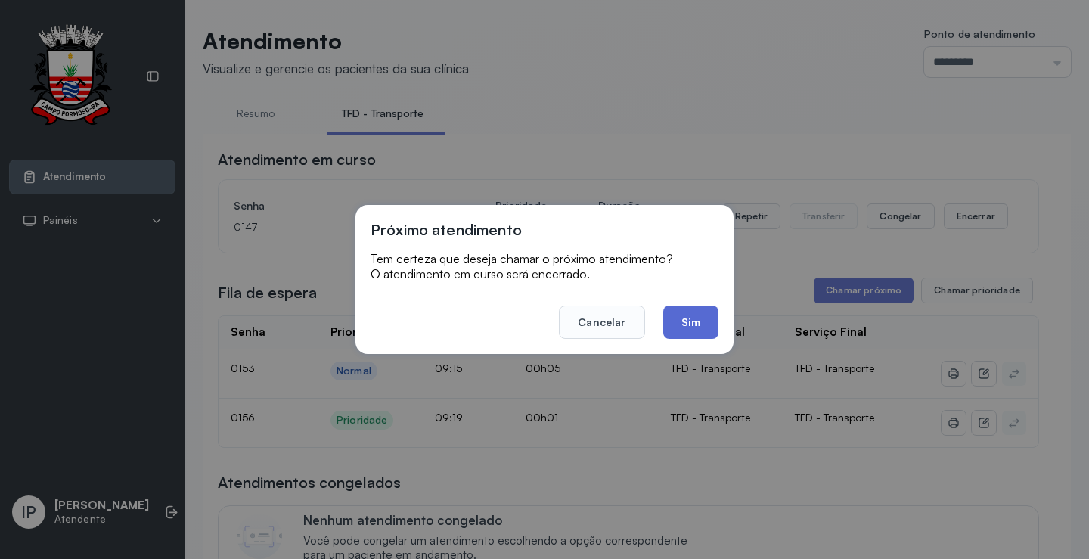
click at [698, 323] on button "Sim" at bounding box center [690, 322] width 55 height 33
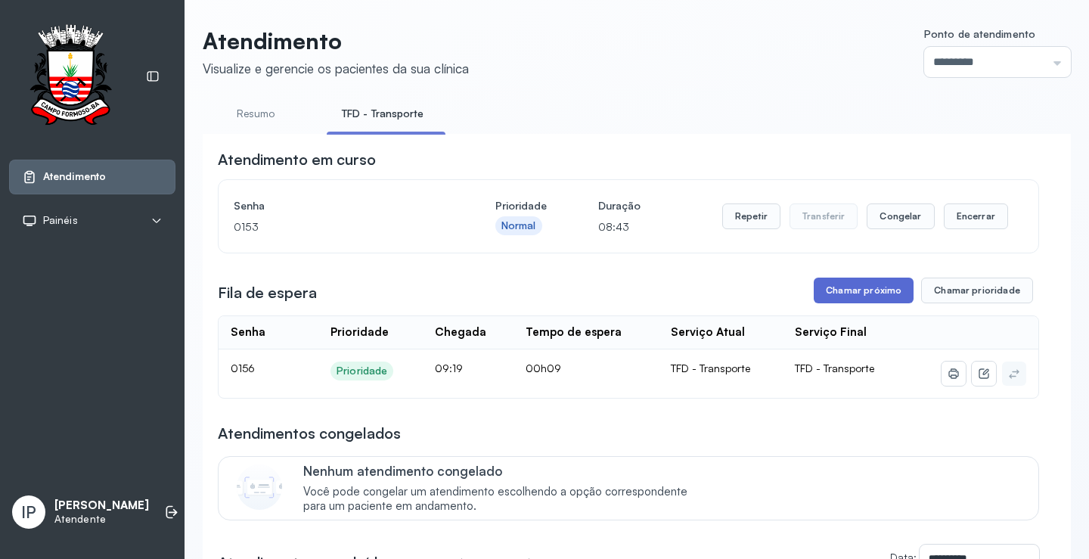
click at [876, 289] on button "Chamar próximo" at bounding box center [864, 291] width 100 height 26
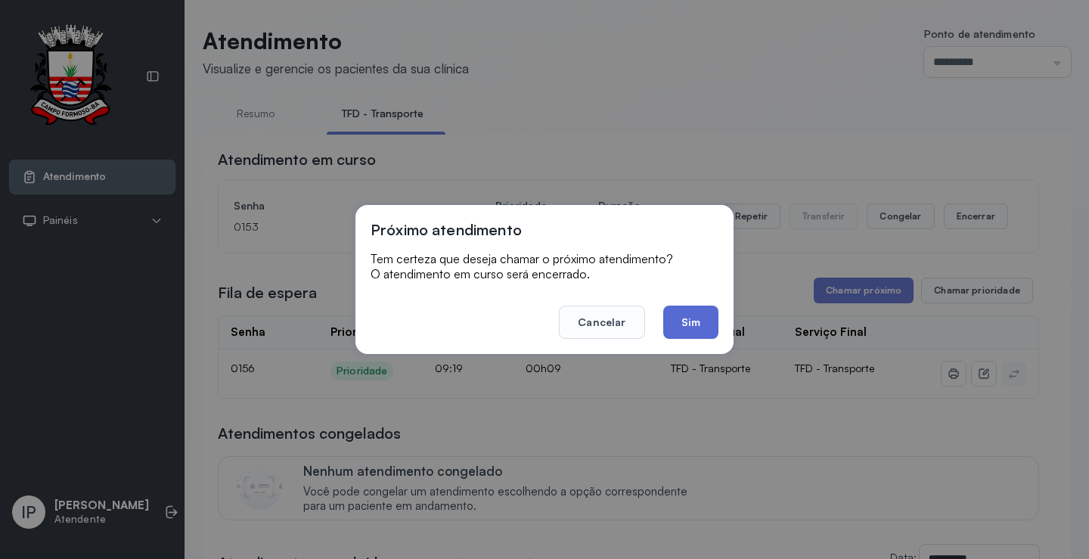
click at [682, 306] on button "Sim" at bounding box center [690, 322] width 55 height 33
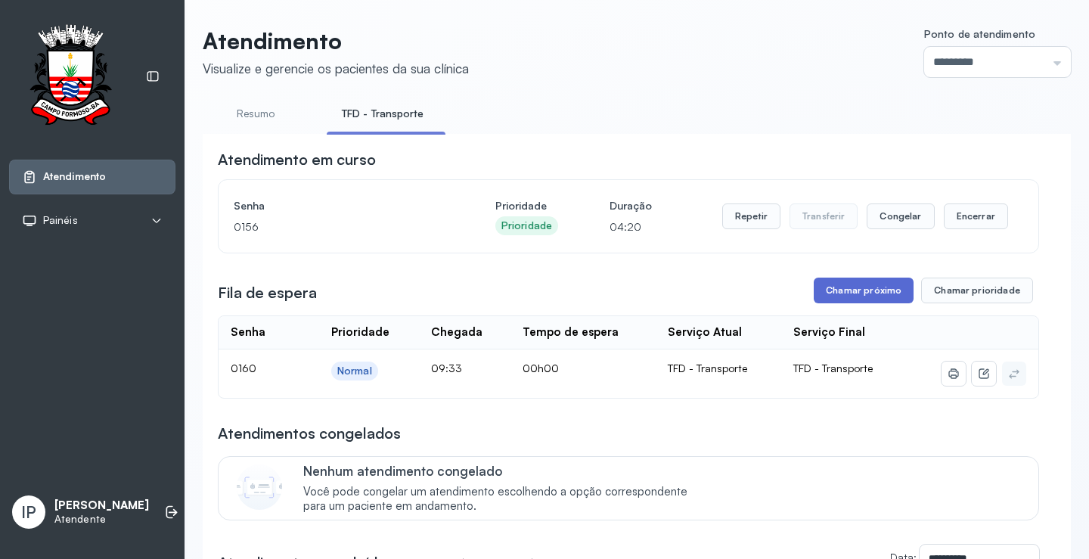
click at [823, 293] on button "Chamar próximo" at bounding box center [864, 291] width 100 height 26
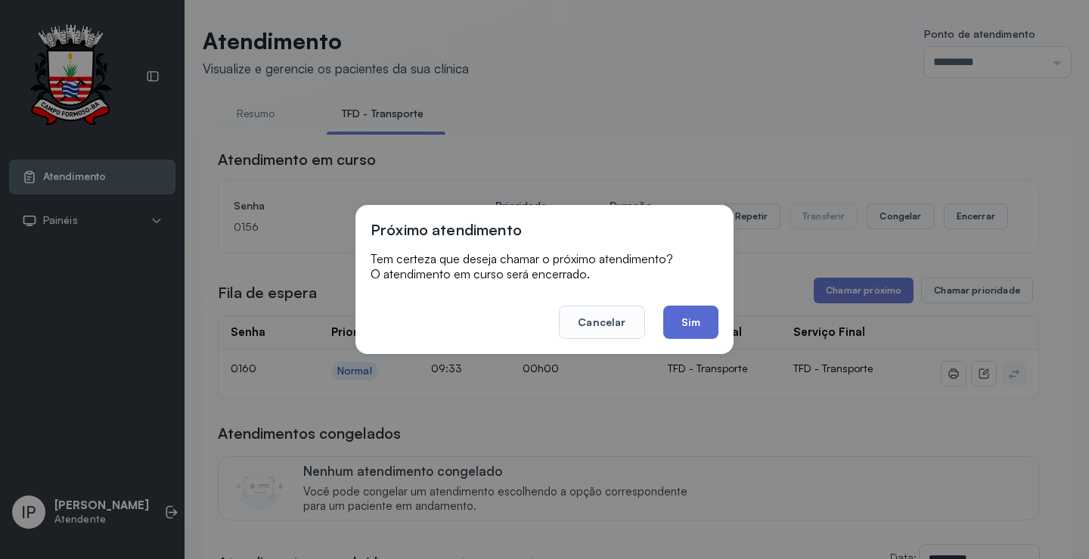
click at [666, 312] on button "Sim" at bounding box center [690, 322] width 55 height 33
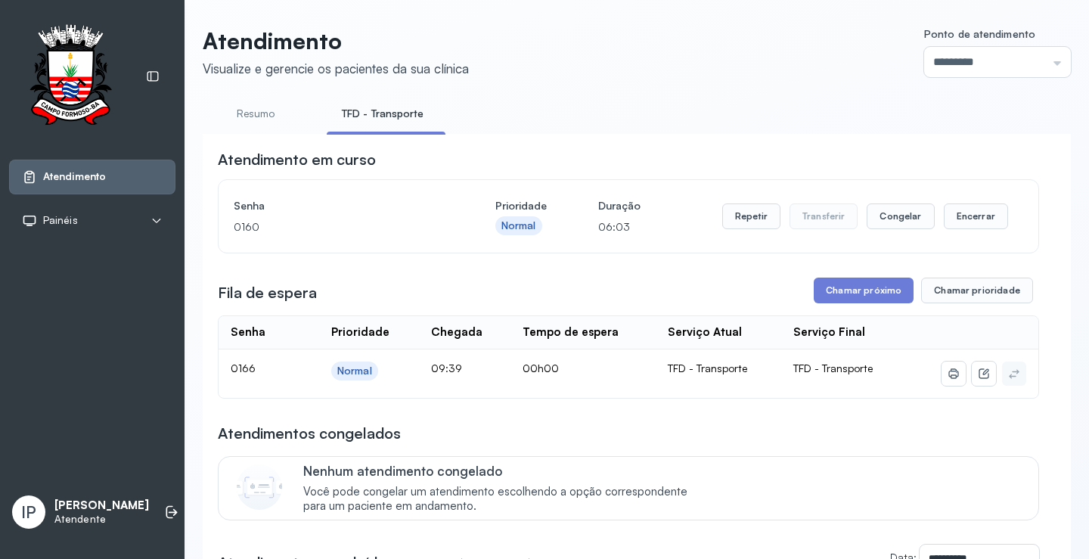
drag, startPoint x: 853, startPoint y: 280, endPoint x: 843, endPoint y: 296, distance: 18.3
click at [843, 297] on button "Chamar próximo" at bounding box center [864, 291] width 100 height 26
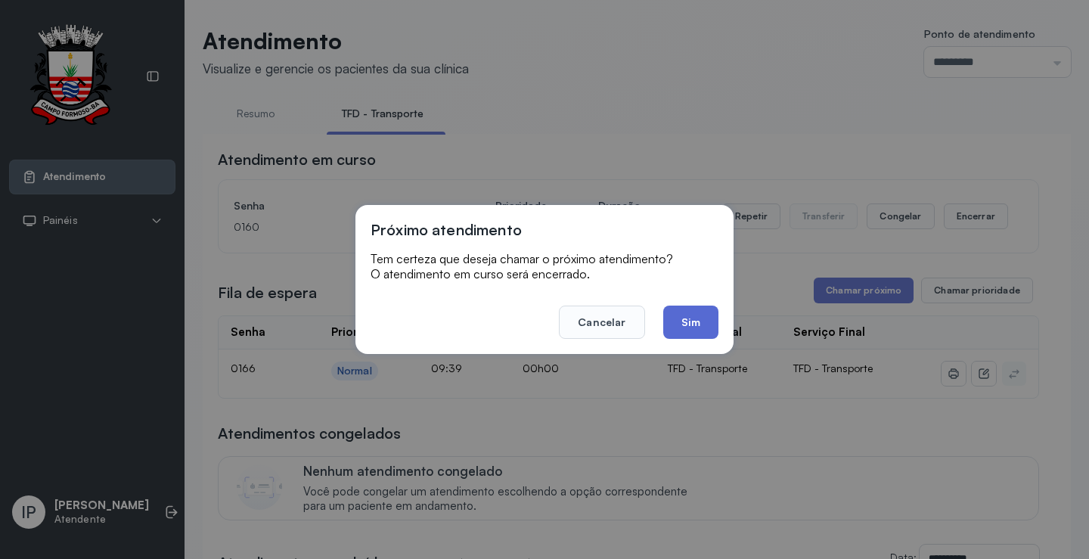
click at [699, 318] on button "Sim" at bounding box center [690, 322] width 55 height 33
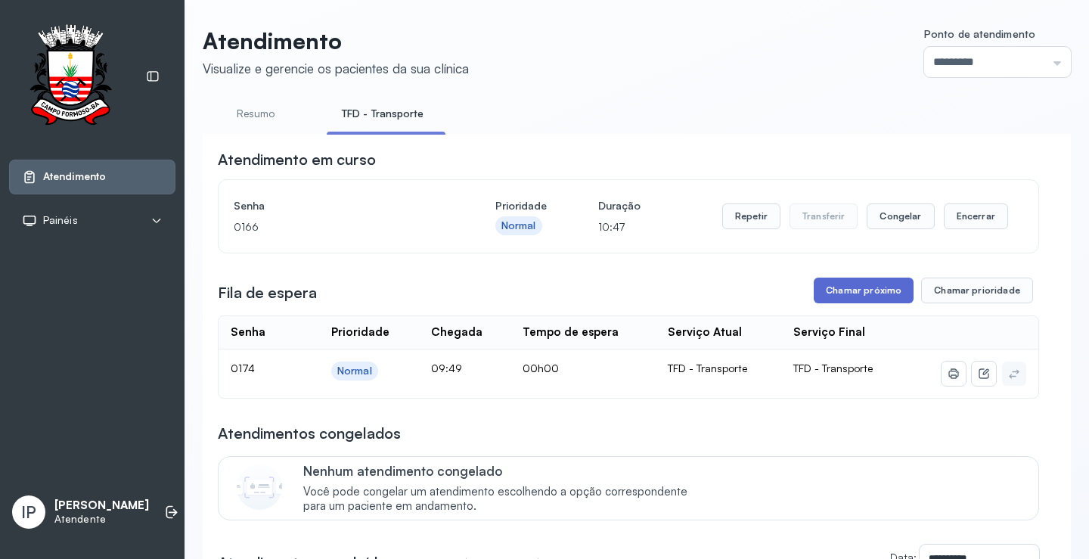
click at [840, 287] on button "Chamar próximo" at bounding box center [864, 291] width 100 height 26
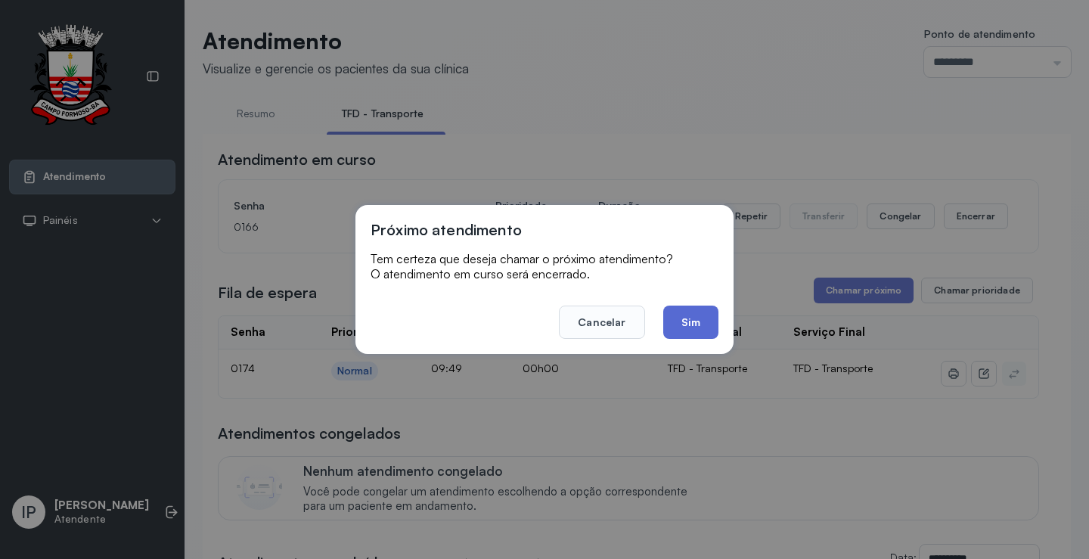
click at [696, 328] on button "Sim" at bounding box center [690, 322] width 55 height 33
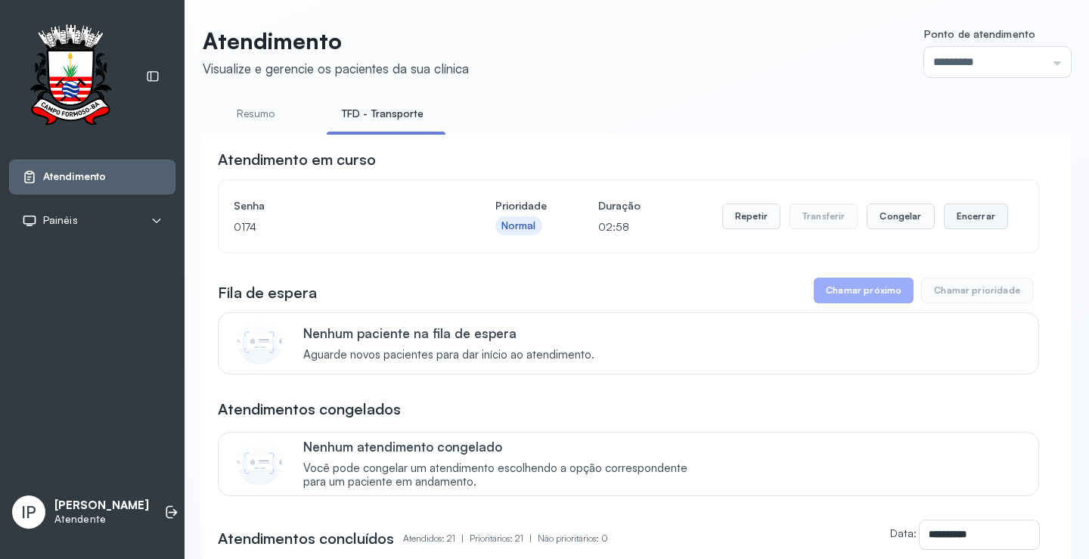
click at [969, 224] on button "Encerrar" at bounding box center [976, 216] width 64 height 26
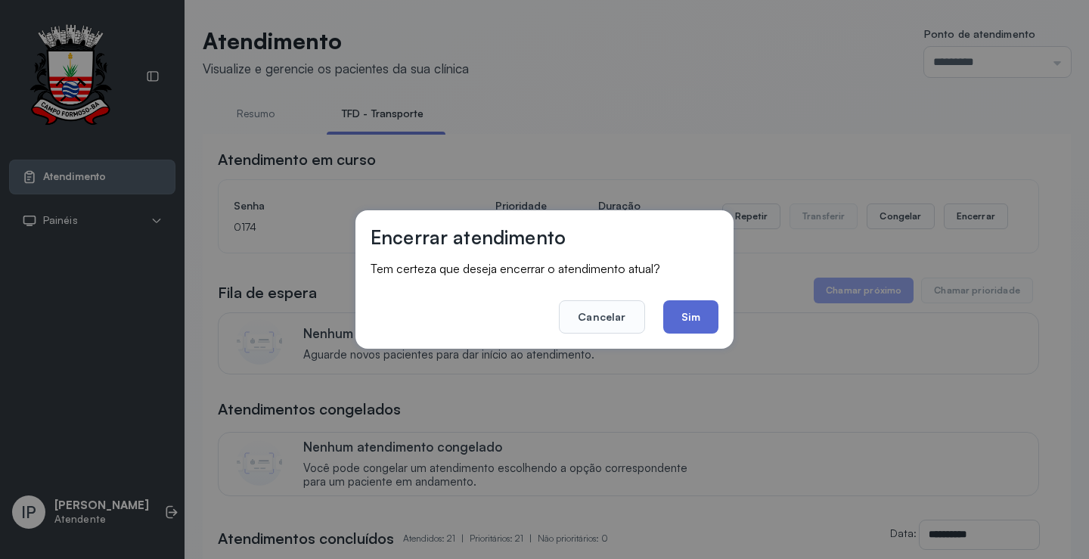
click at [700, 313] on button "Sim" at bounding box center [690, 316] width 55 height 33
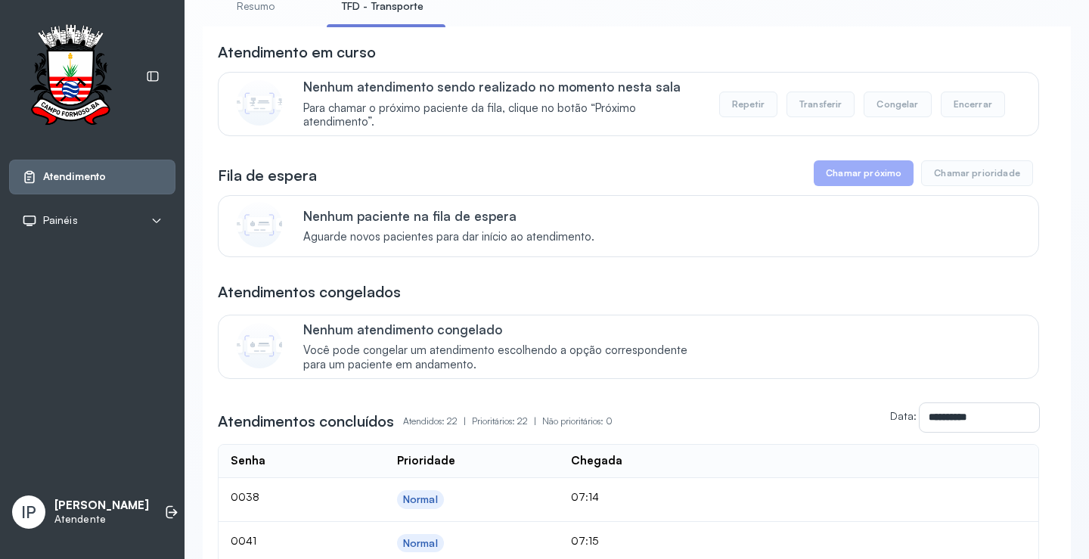
scroll to position [10, 0]
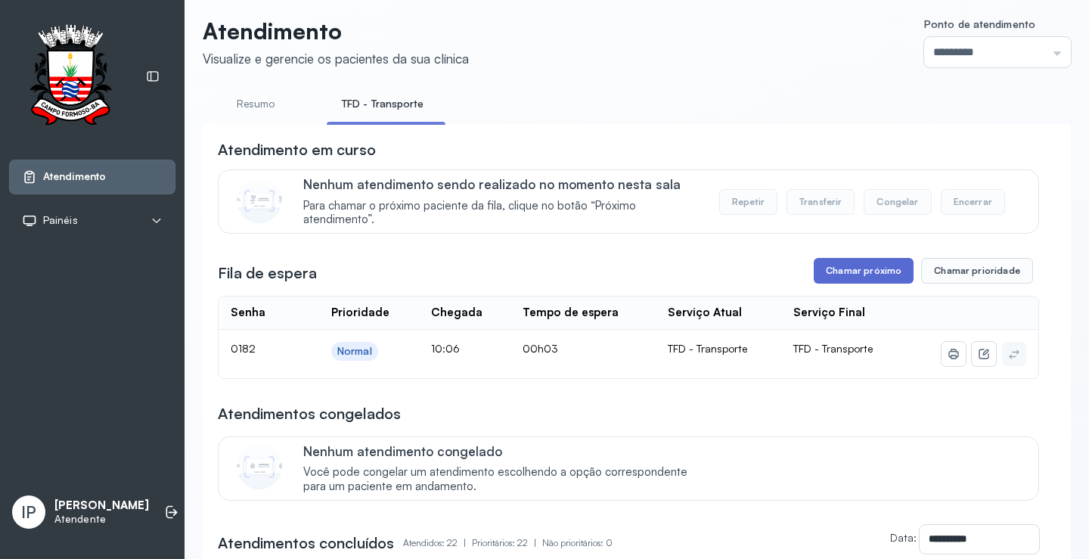
click at [844, 269] on button "Chamar próximo" at bounding box center [864, 271] width 100 height 26
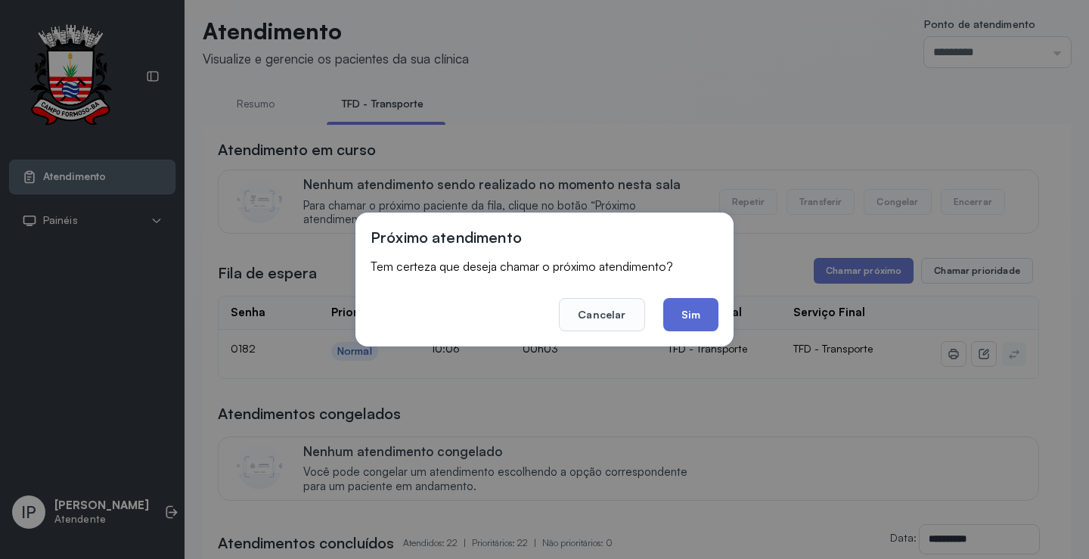
click at [676, 314] on button "Sim" at bounding box center [690, 314] width 55 height 33
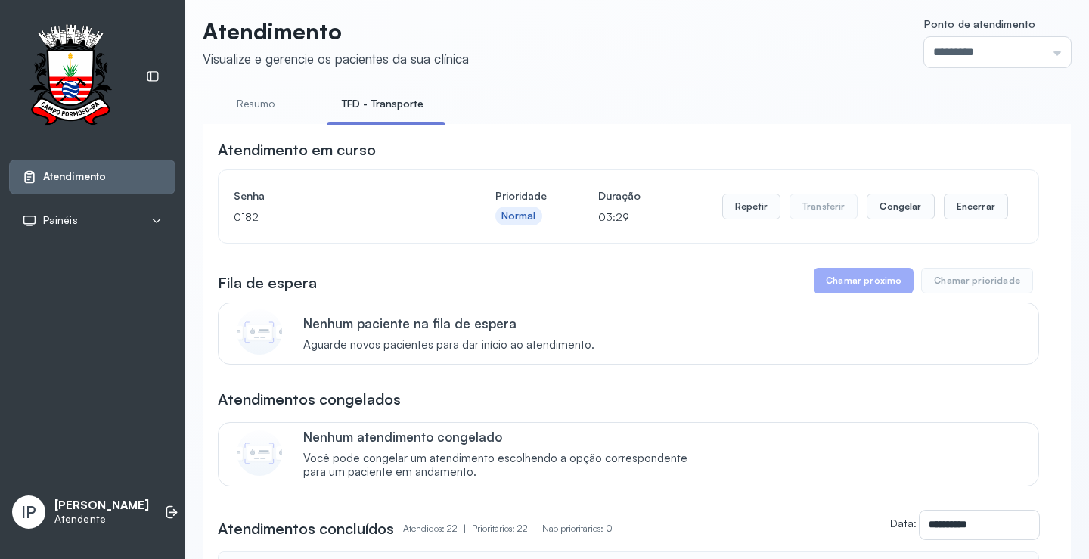
scroll to position [0, 0]
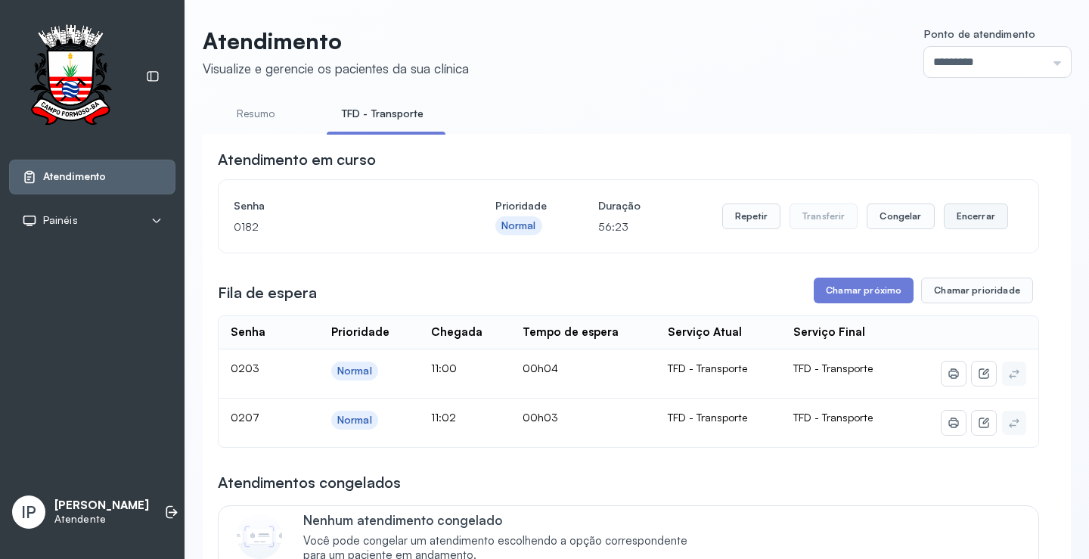
click at [952, 213] on button "Encerrar" at bounding box center [976, 216] width 64 height 26
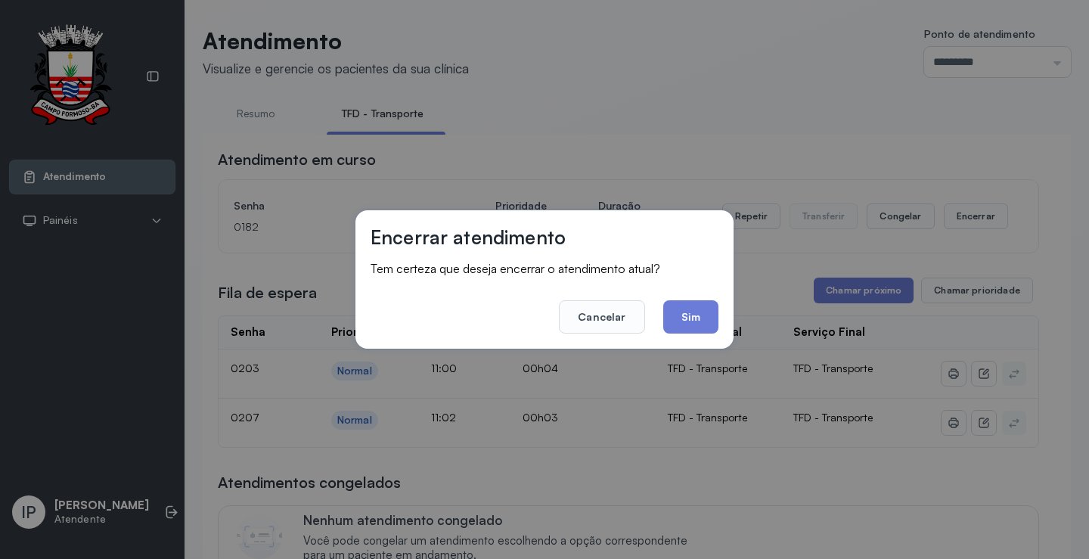
drag, startPoint x: 682, startPoint y: 314, endPoint x: 797, endPoint y: 290, distance: 116.8
click at [691, 312] on button "Sim" at bounding box center [690, 316] width 55 height 33
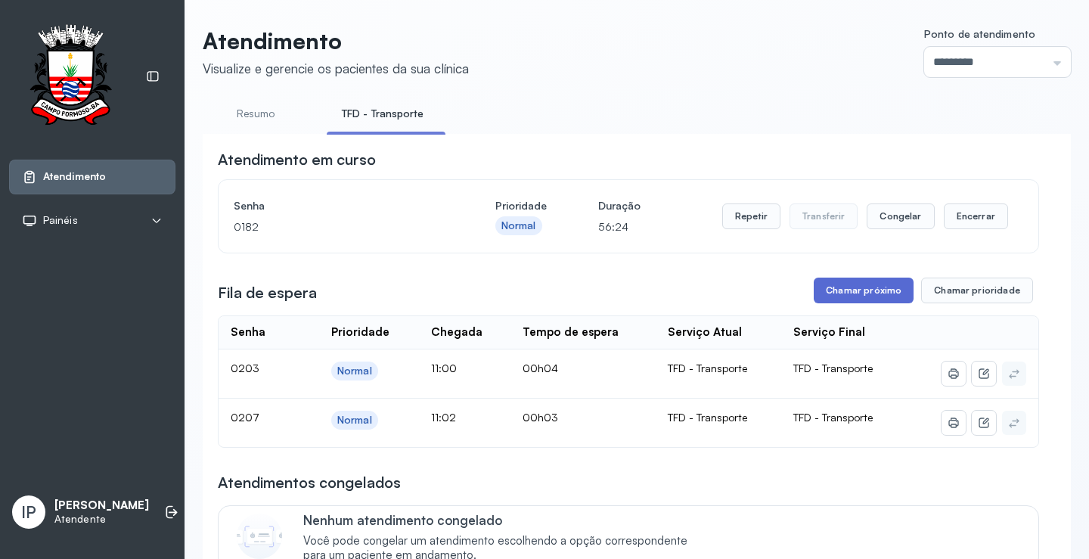
drag, startPoint x: 861, startPoint y: 274, endPoint x: 863, endPoint y: 283, distance: 9.4
click at [863, 284] on button "Chamar próximo" at bounding box center [864, 291] width 100 height 26
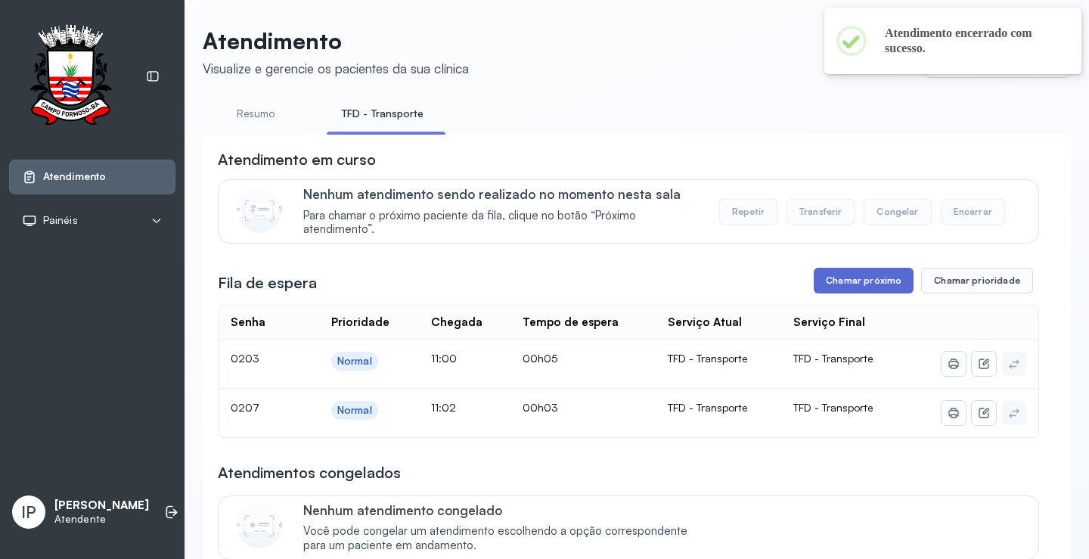
click at [853, 280] on button "Chamar próximo" at bounding box center [864, 281] width 100 height 26
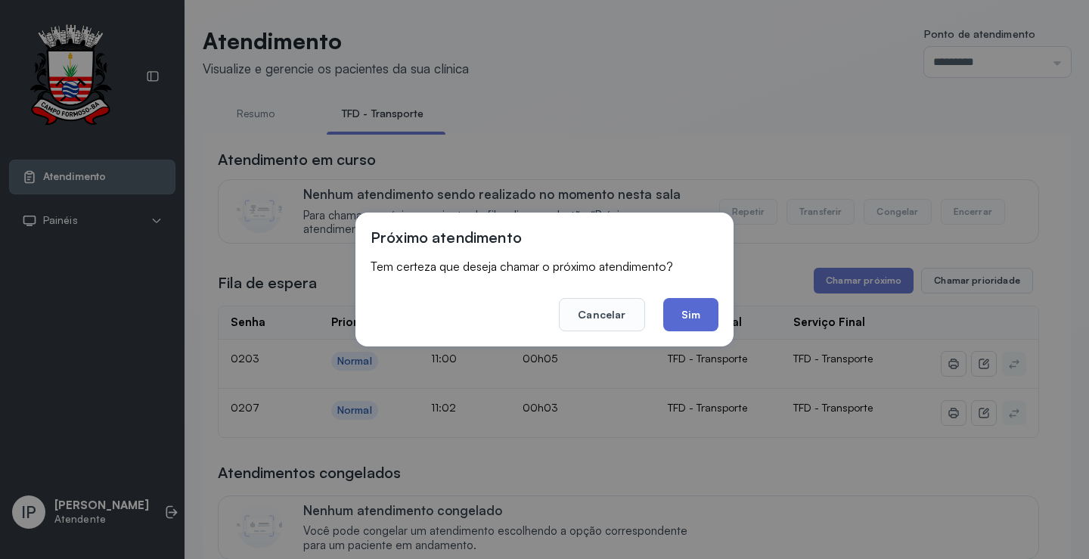
click at [694, 318] on button "Sim" at bounding box center [690, 314] width 55 height 33
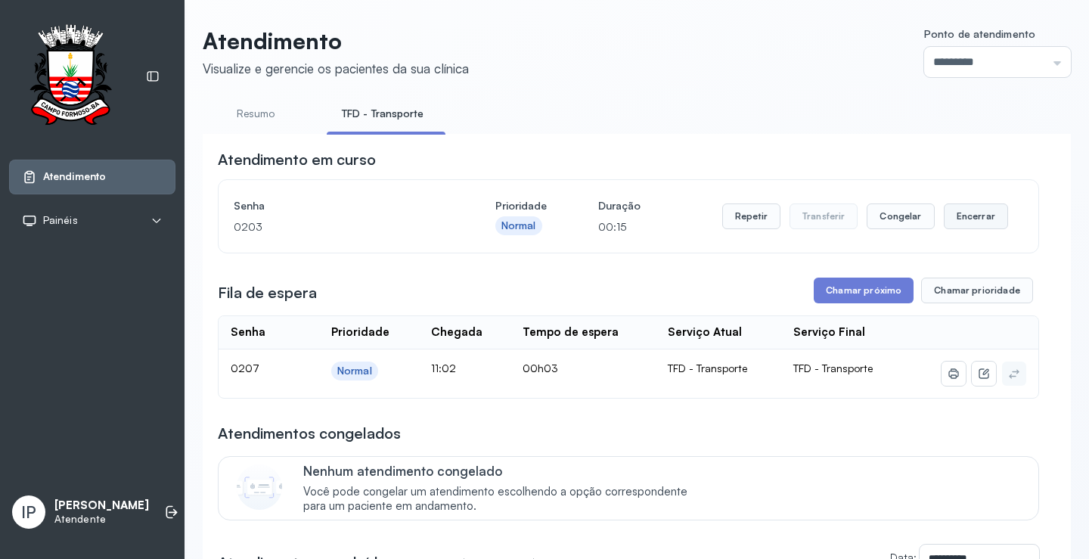
click at [959, 211] on button "Encerrar" at bounding box center [976, 216] width 64 height 26
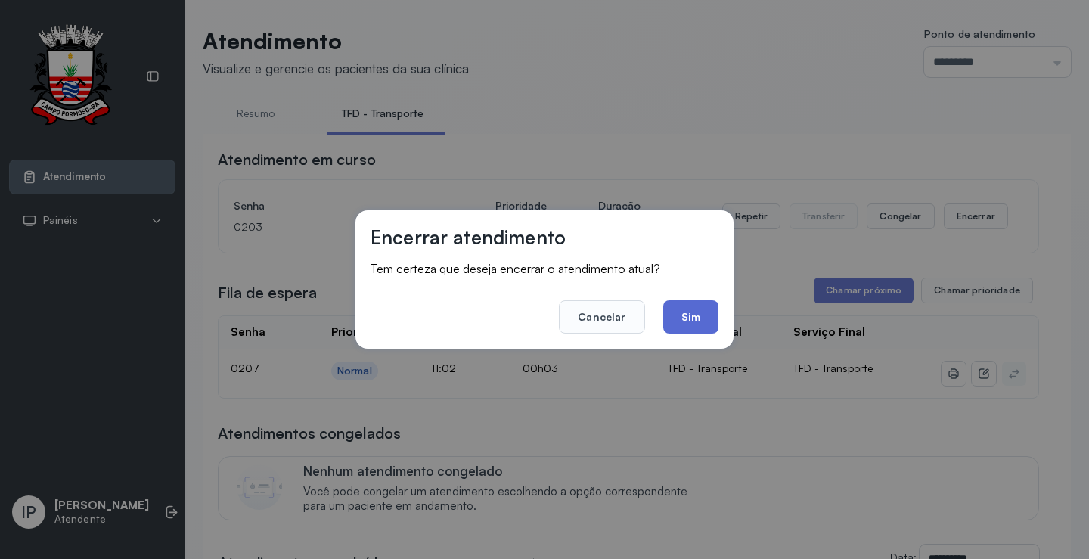
click at [682, 315] on button "Sim" at bounding box center [690, 316] width 55 height 33
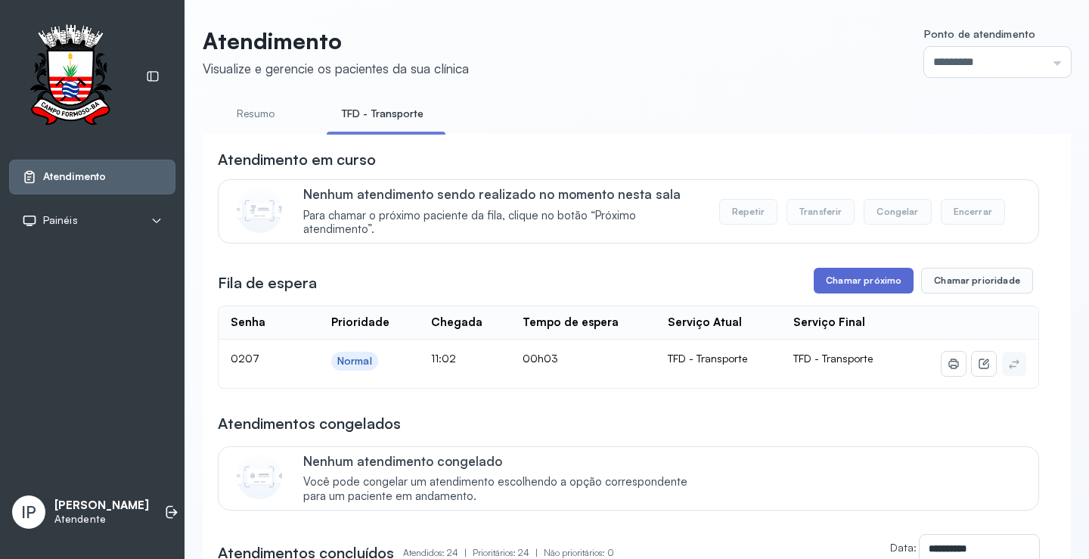
click at [851, 284] on button "Chamar próximo" at bounding box center [864, 281] width 100 height 26
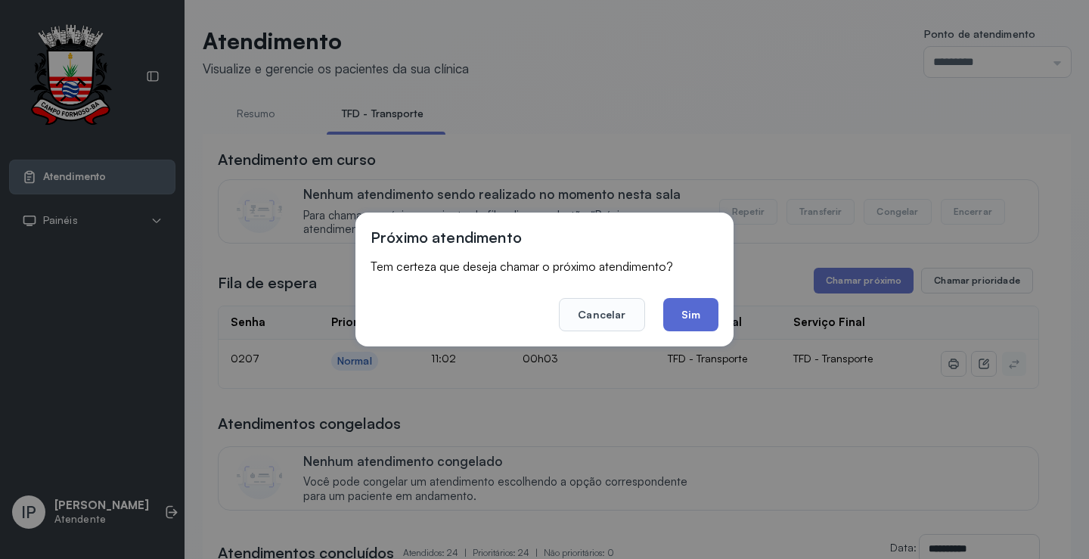
click at [681, 309] on button "Sim" at bounding box center [690, 314] width 55 height 33
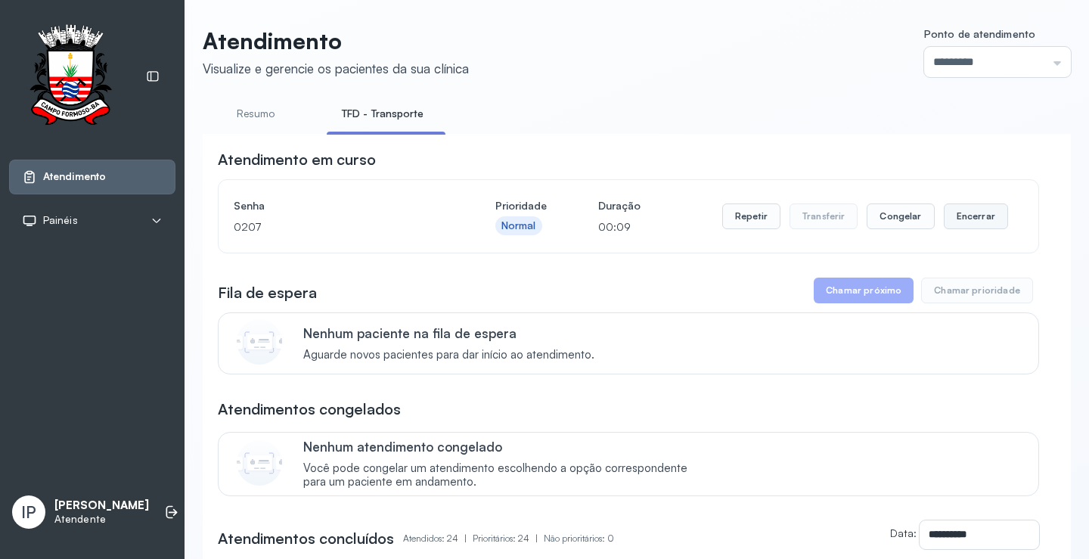
click at [961, 215] on button "Encerrar" at bounding box center [976, 216] width 64 height 26
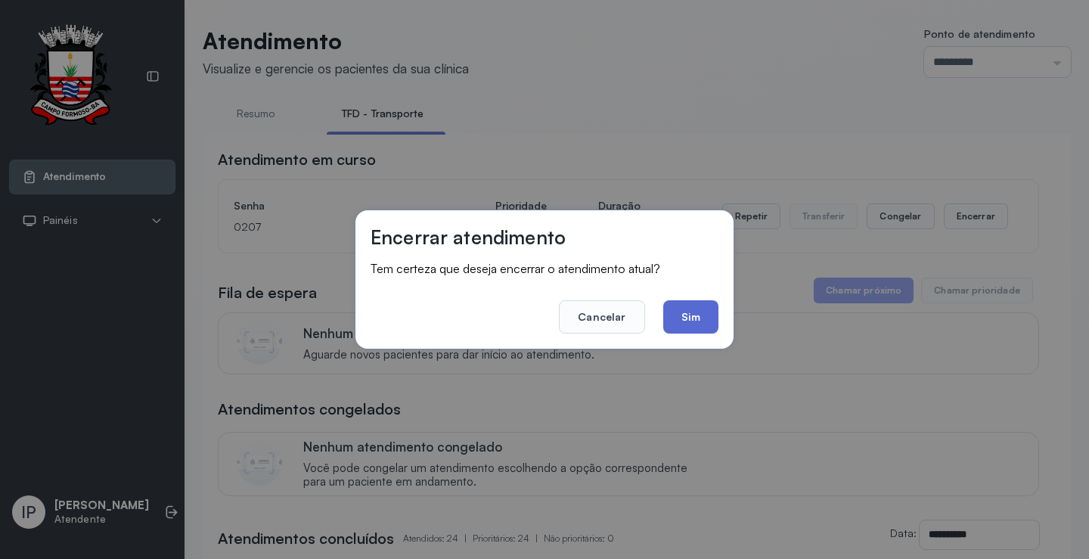
click at [707, 315] on button "Sim" at bounding box center [690, 316] width 55 height 33
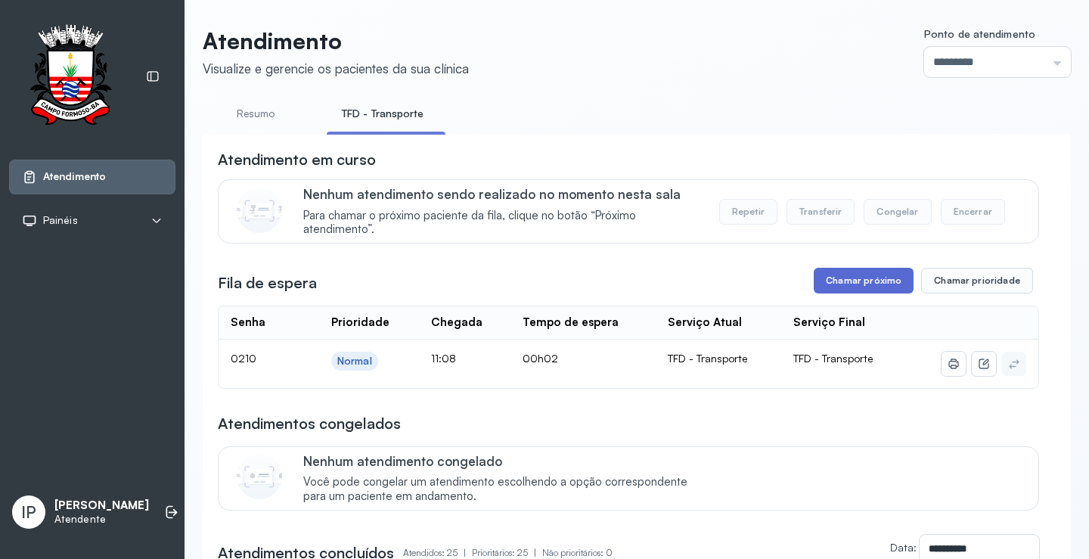
click at [861, 281] on button "Chamar próximo" at bounding box center [864, 281] width 100 height 26
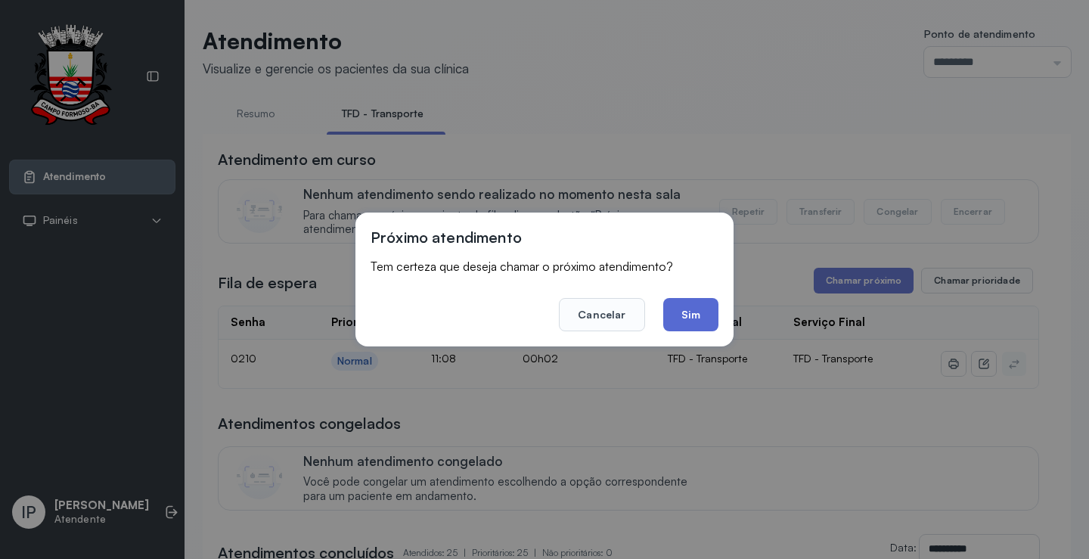
click at [713, 314] on button "Sim" at bounding box center [690, 314] width 55 height 33
